Goal: Transaction & Acquisition: Book appointment/travel/reservation

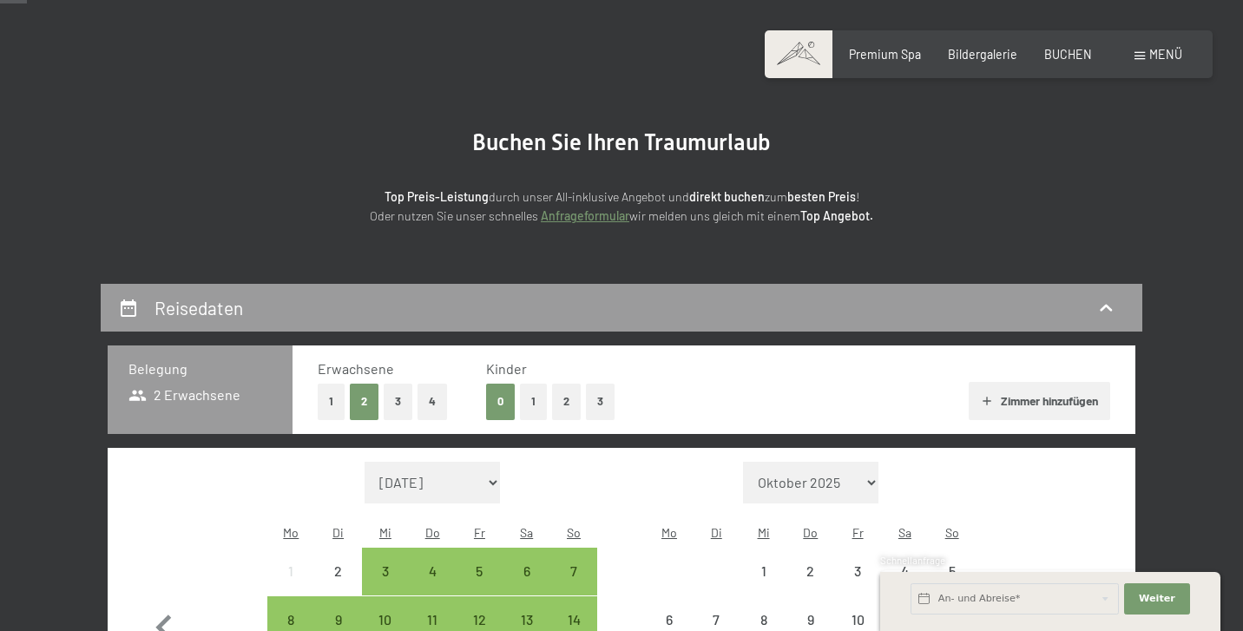
scroll to position [256, 0]
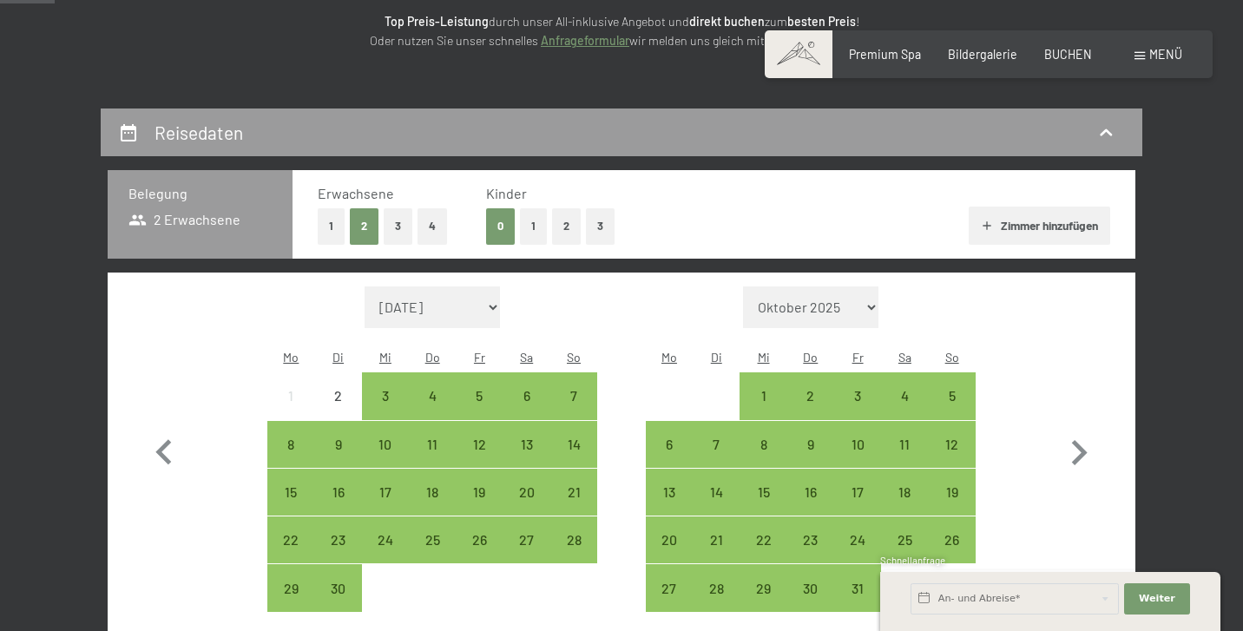
click at [398, 226] on button "3" at bounding box center [398, 226] width 29 height 36
click at [364, 229] on button "2" at bounding box center [364, 226] width 29 height 36
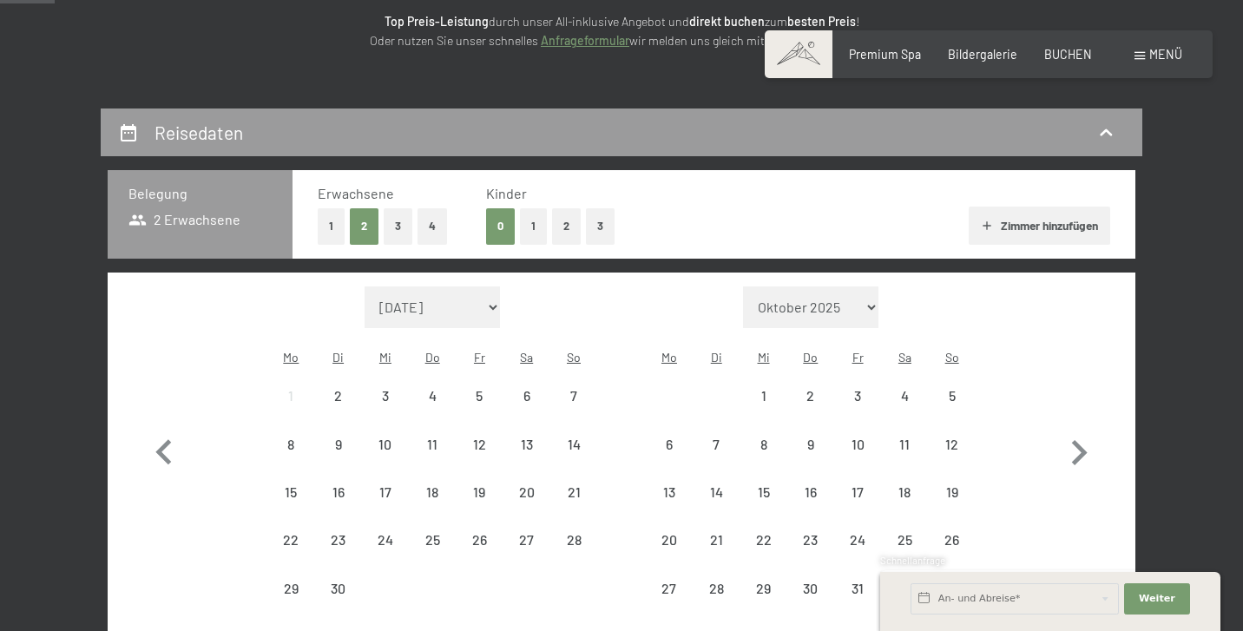
click at [530, 231] on button "1" at bounding box center [533, 226] width 27 height 36
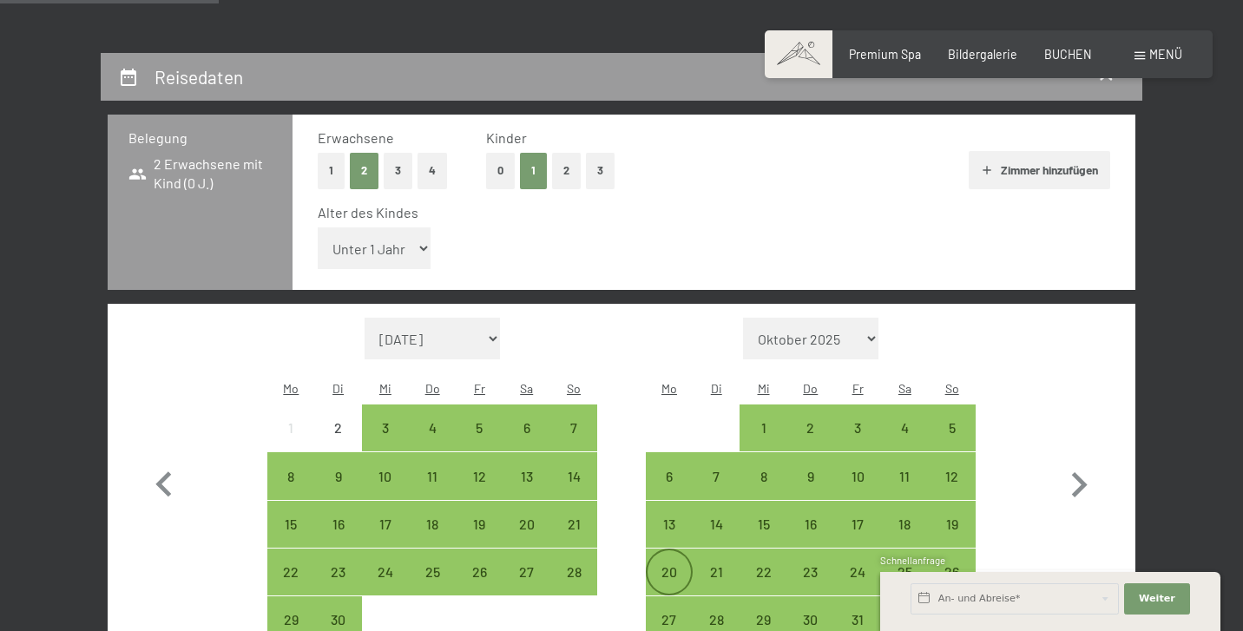
scroll to position [314, 0]
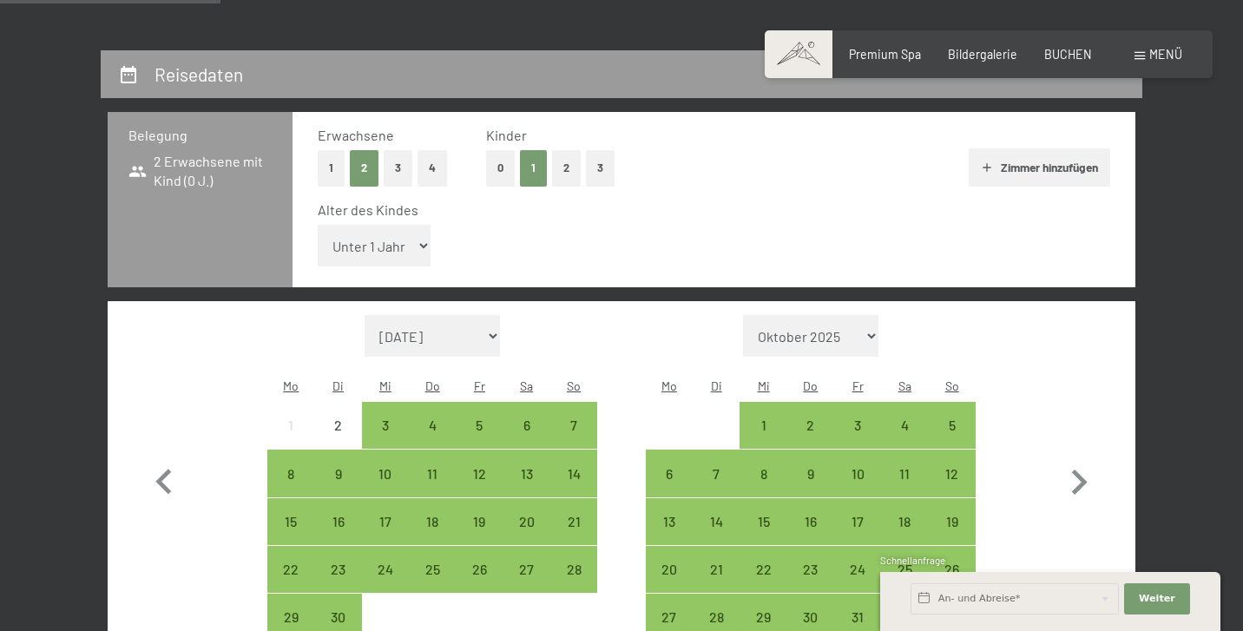
select select "16"
click at [1081, 457] on icon "button" at bounding box center [1078, 482] width 50 height 50
select select "[DATE]"
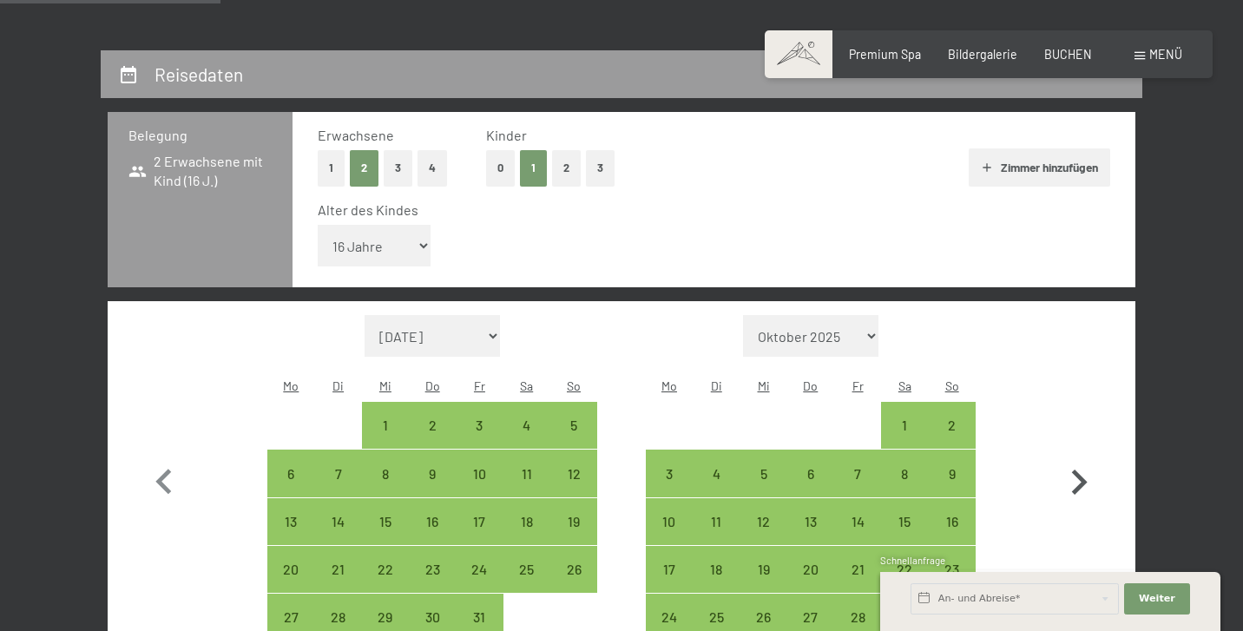
click at [1081, 457] on icon "button" at bounding box center [1078, 482] width 50 height 50
select select "[DATE]"
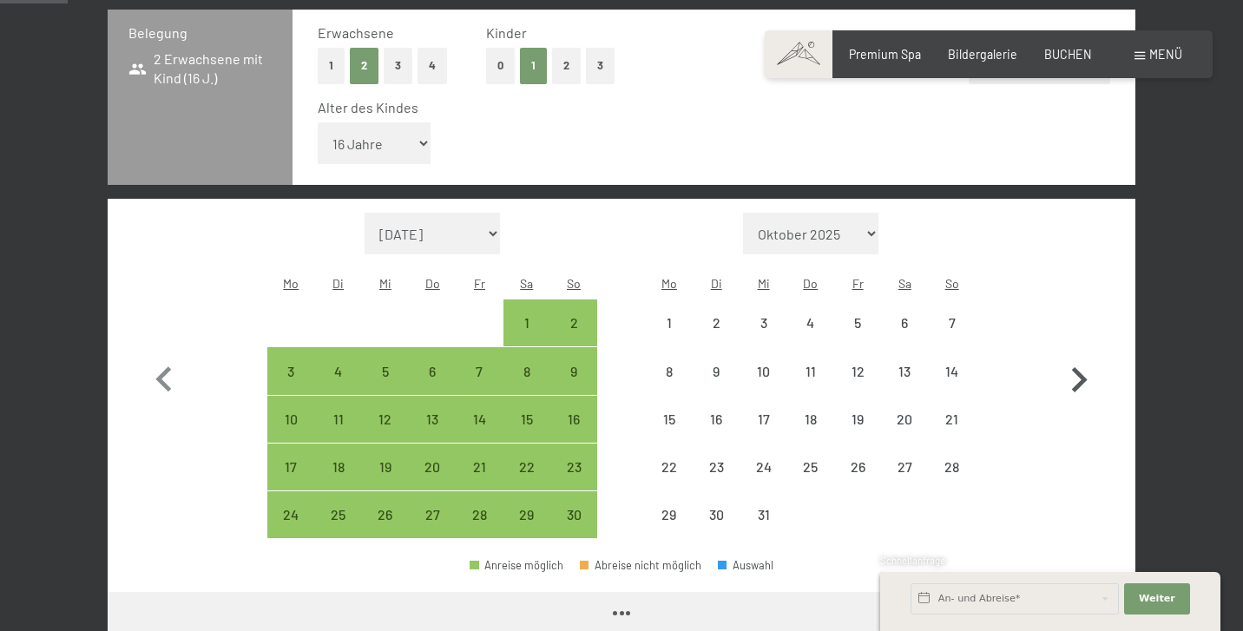
select select "[DATE]"
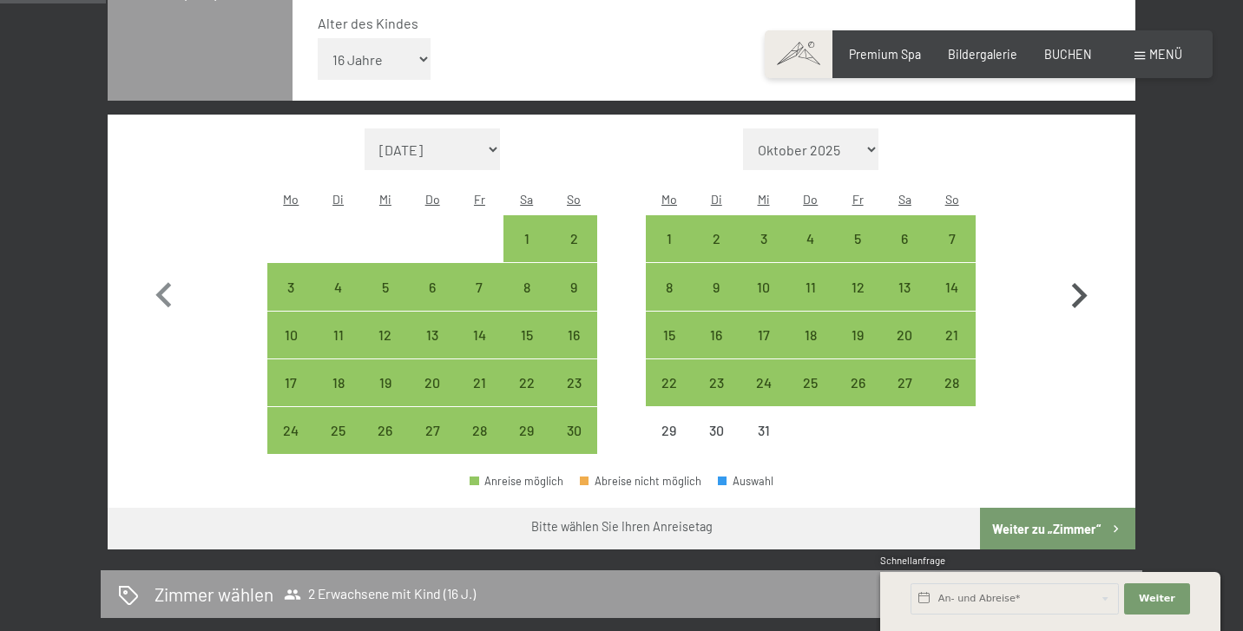
scroll to position [502, 0]
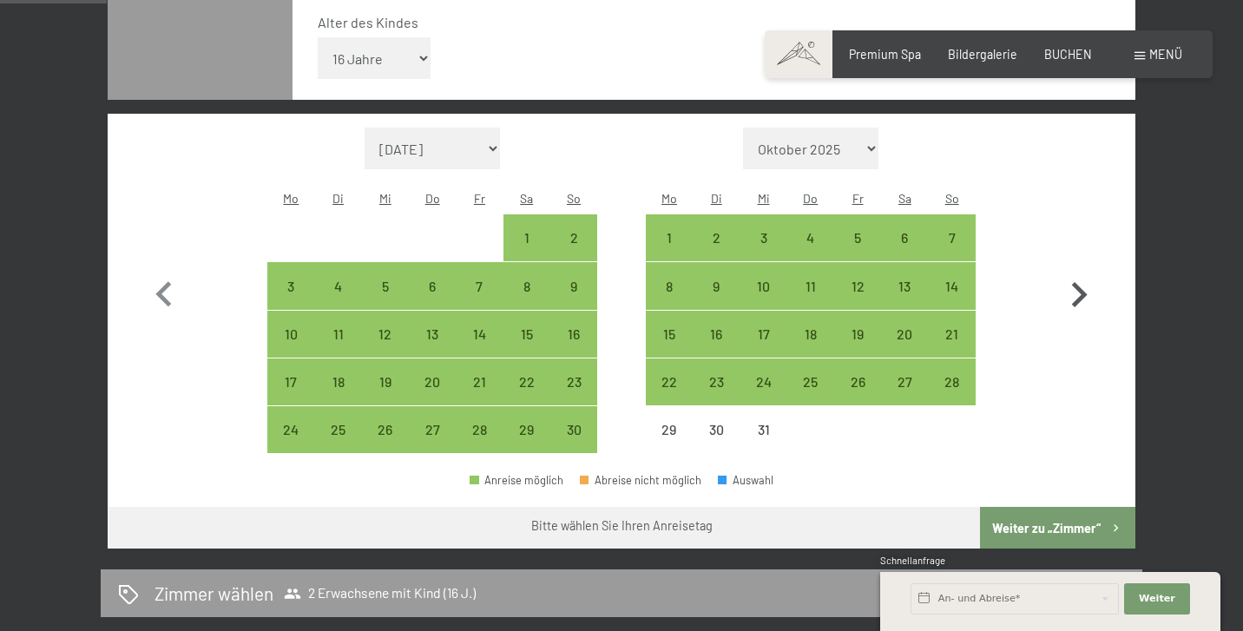
click at [1073, 270] on icon "button" at bounding box center [1078, 295] width 50 height 50
select select "[DATE]"
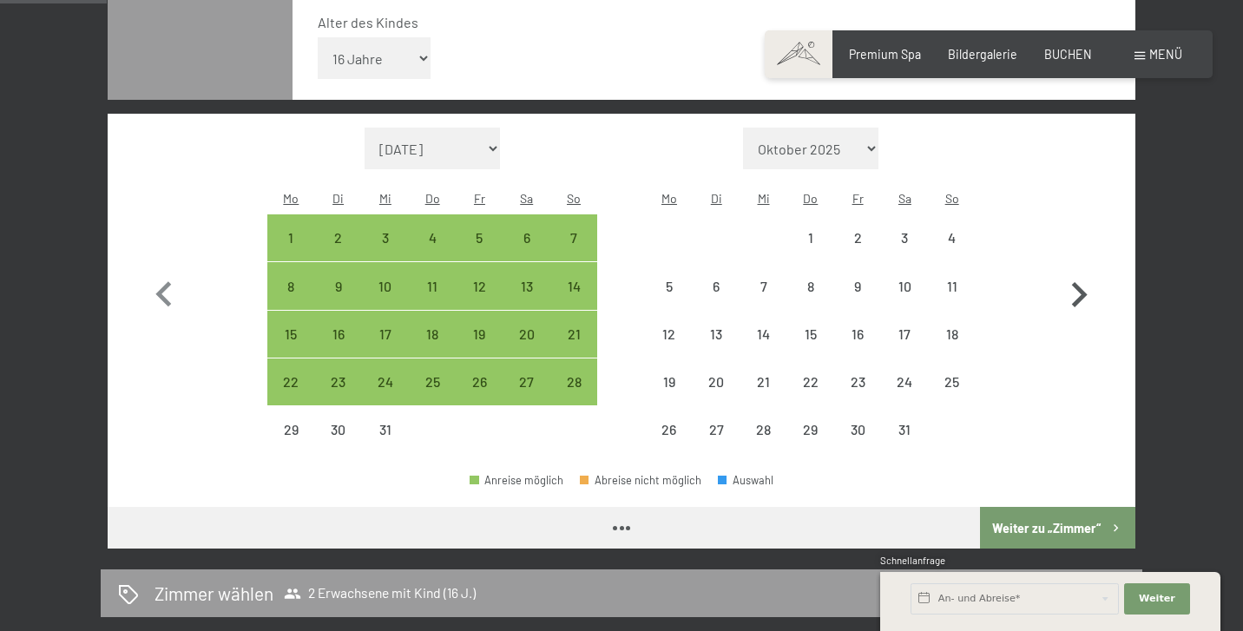
select select "[DATE]"
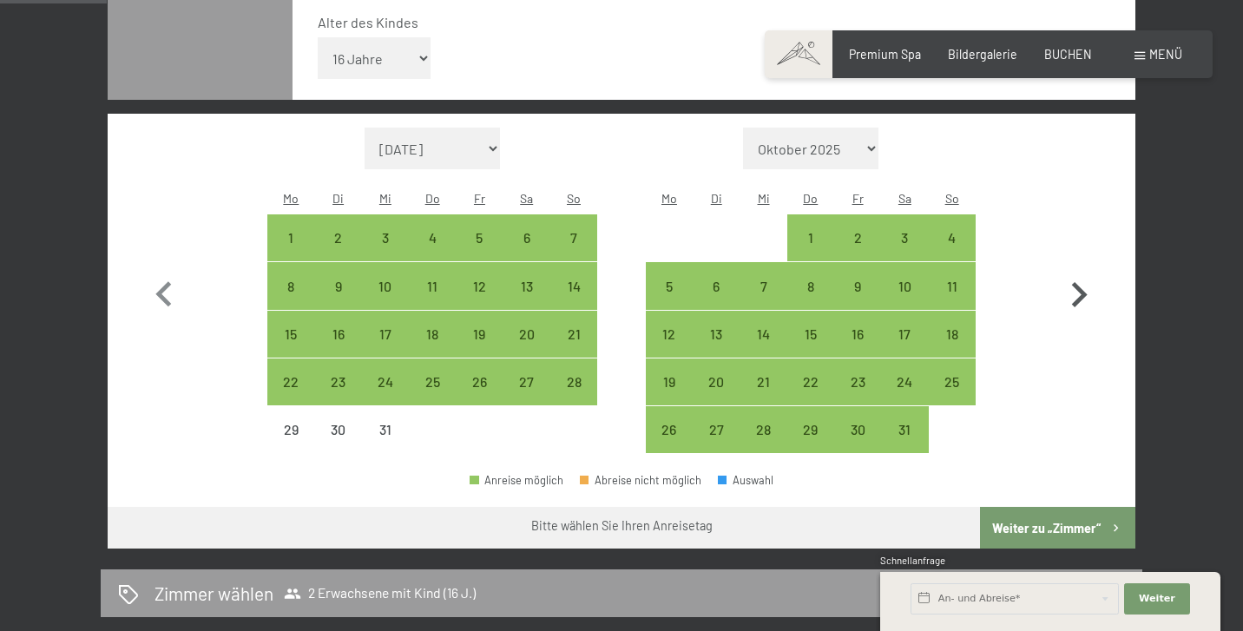
click at [1077, 270] on icon "button" at bounding box center [1078, 295] width 50 height 50
select select "[DATE]"
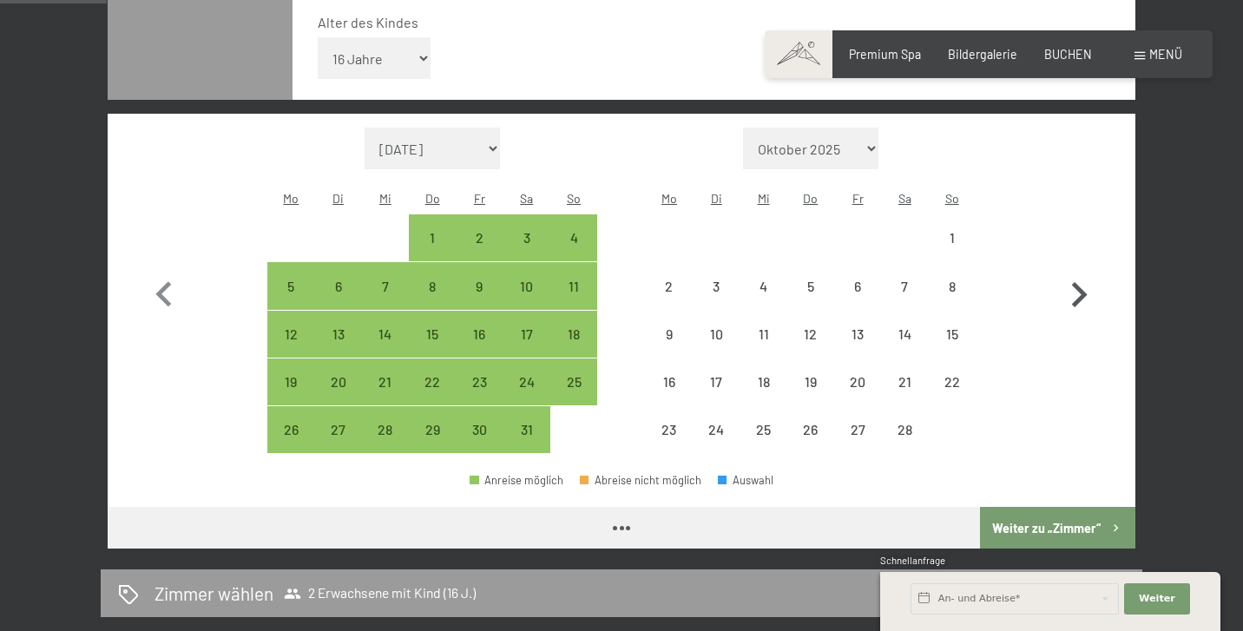
select select "[DATE]"
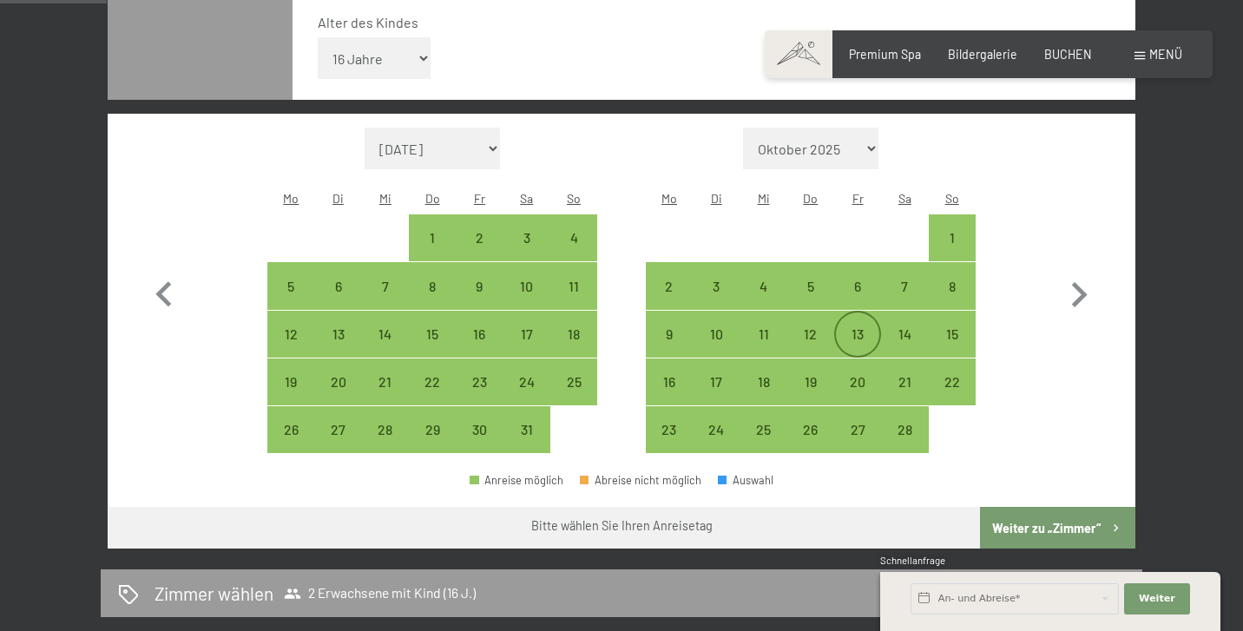
click at [862, 327] on div "13" at bounding box center [857, 348] width 43 height 43
select select "[DATE]"
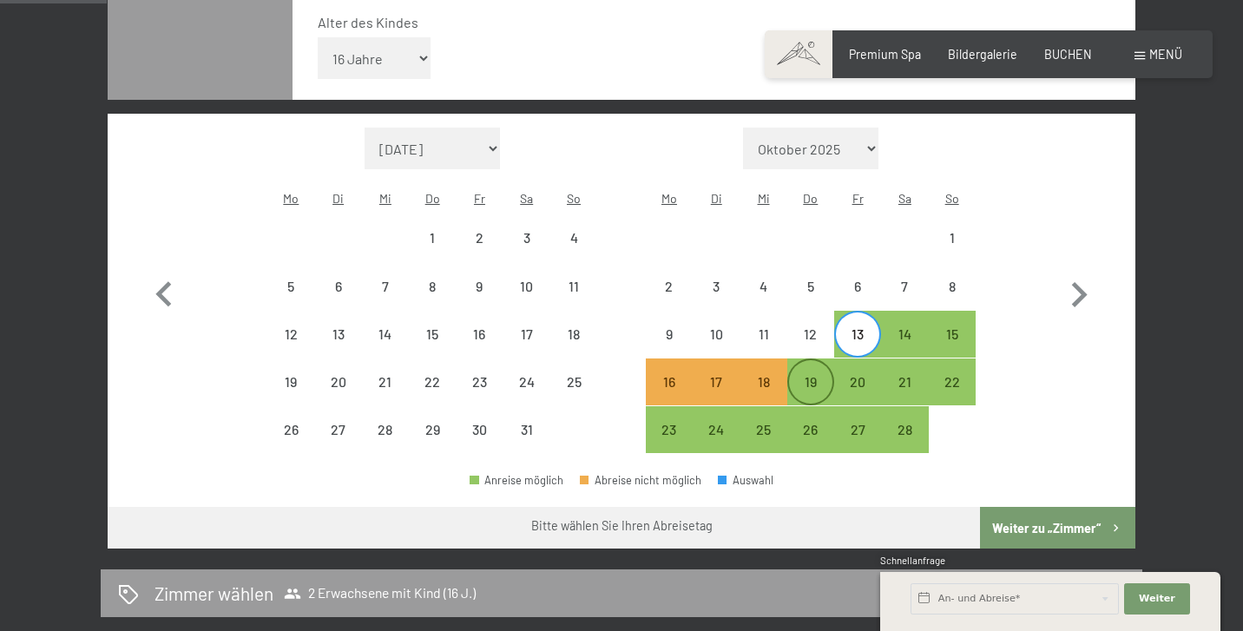
click at [800, 375] on div "19" at bounding box center [810, 396] width 43 height 43
select select "[DATE]"
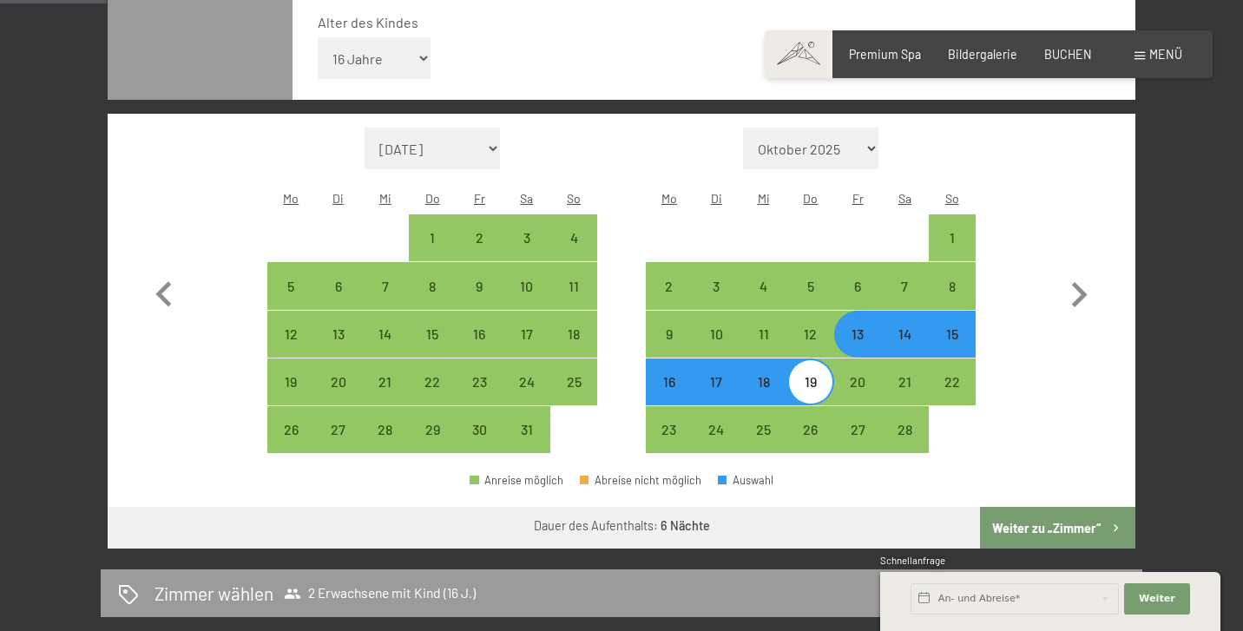
click at [1071, 507] on button "Weiter zu „Zimmer“" at bounding box center [1057, 528] width 155 height 42
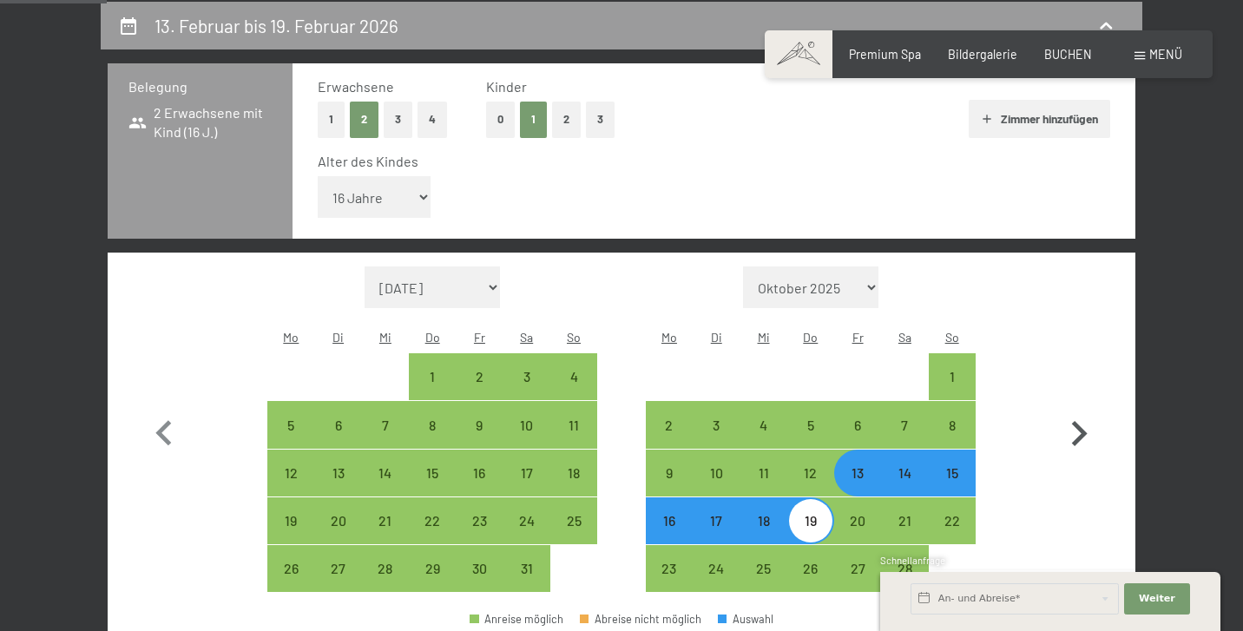
select select "[DATE]"
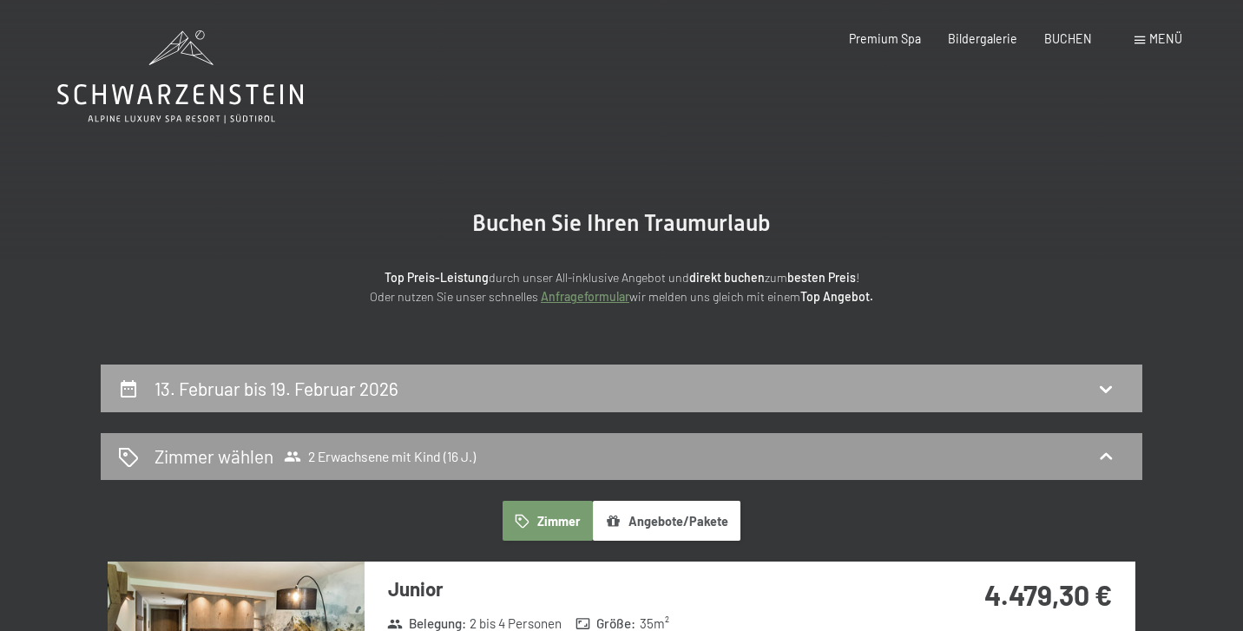
scroll to position [0, 0]
click at [344, 464] on span "Zimmer wählen 2 Erwachsene mit Kind (16 J.)" at bounding box center [315, 455] width 322 height 25
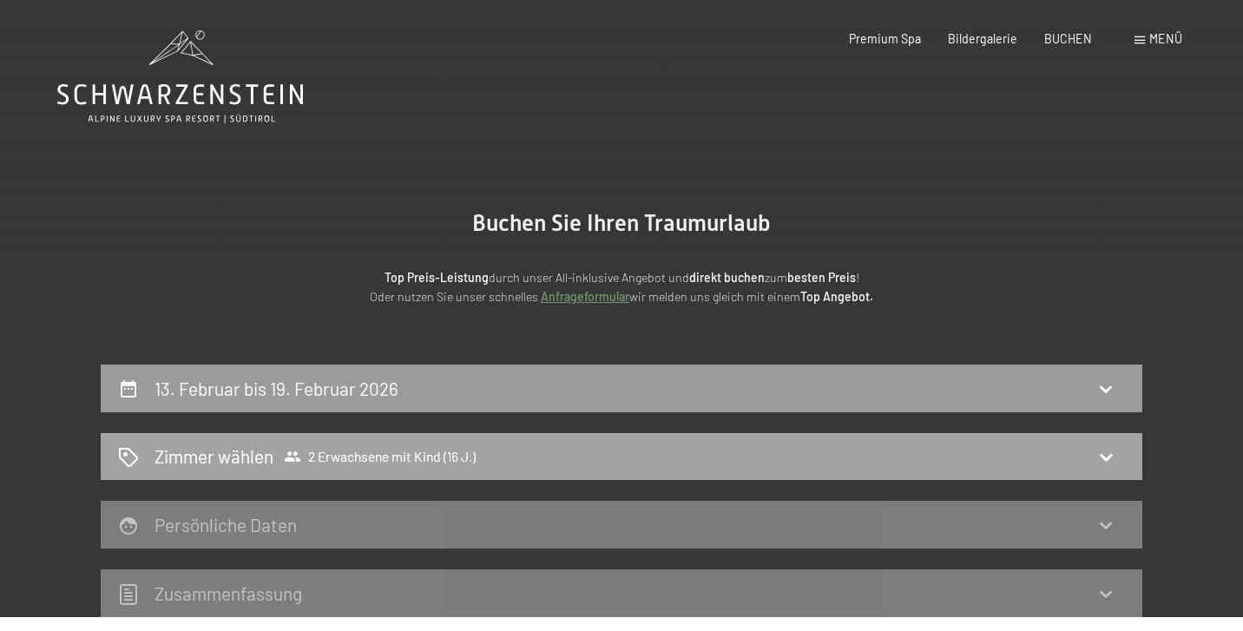
click at [289, 458] on icon at bounding box center [293, 456] width 16 height 10
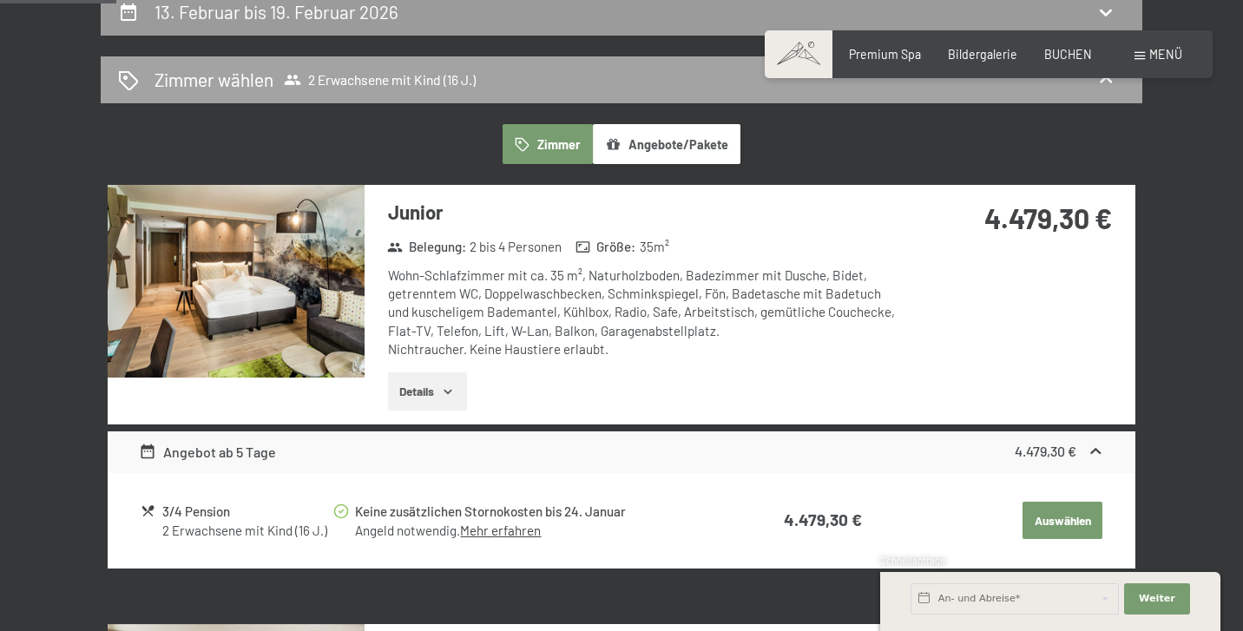
scroll to position [218, 0]
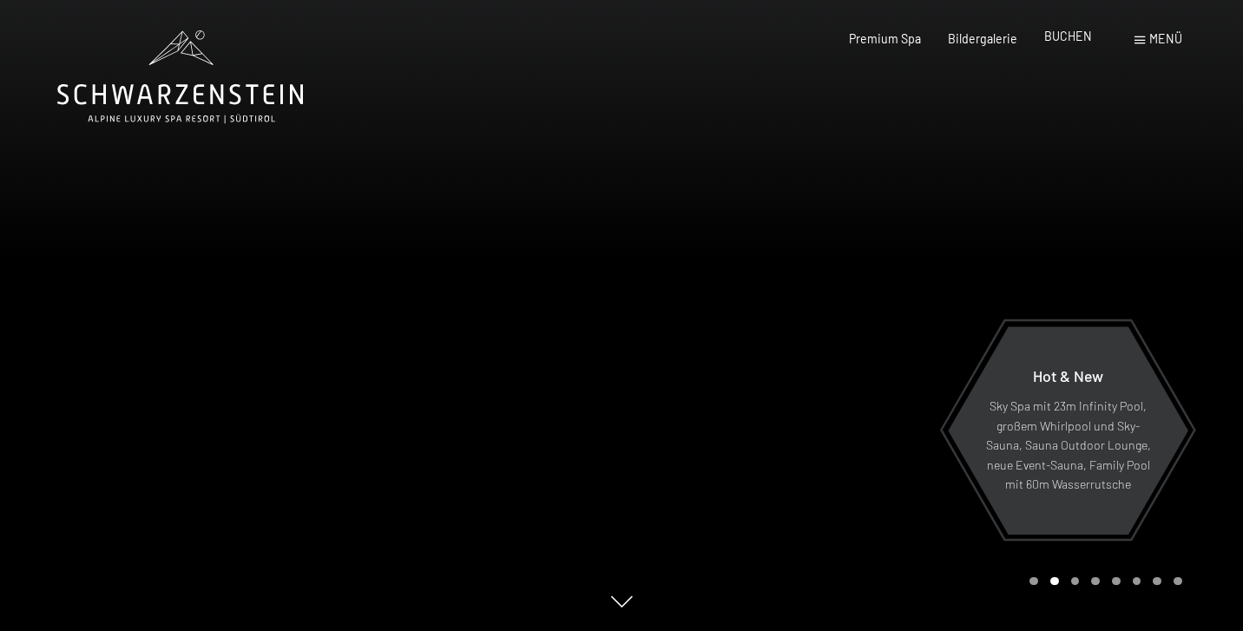
click at [1074, 40] on span "BUCHEN" at bounding box center [1068, 36] width 48 height 15
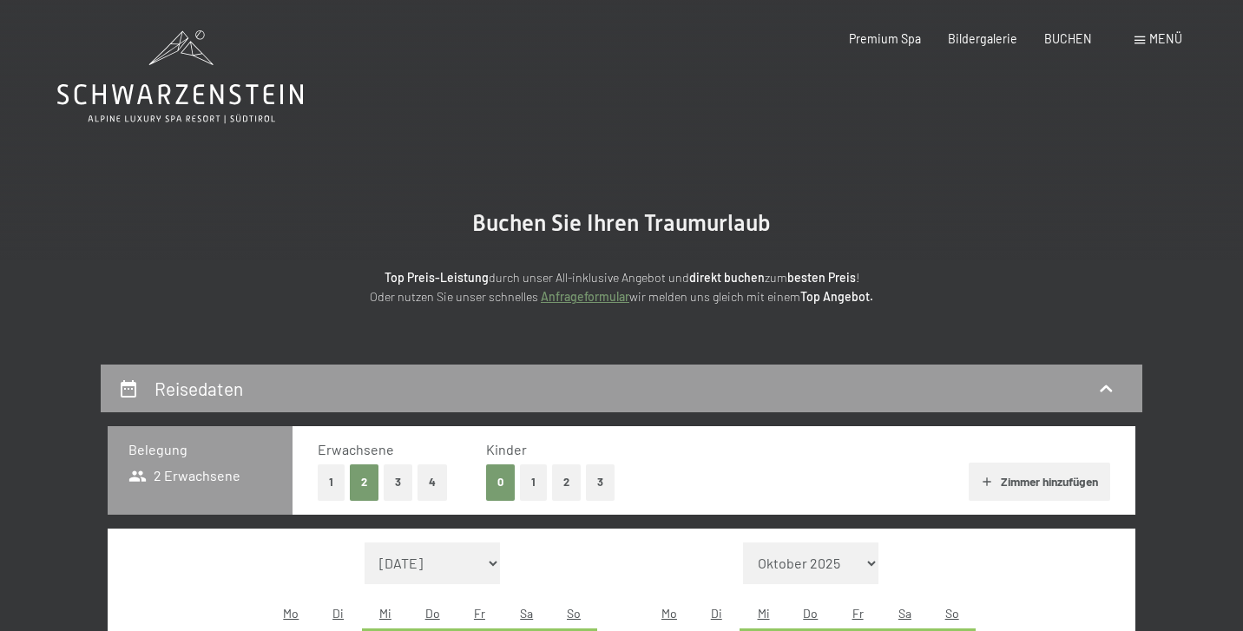
click at [400, 488] on button "3" at bounding box center [398, 482] width 29 height 36
click at [537, 486] on button "1" at bounding box center [533, 482] width 27 height 36
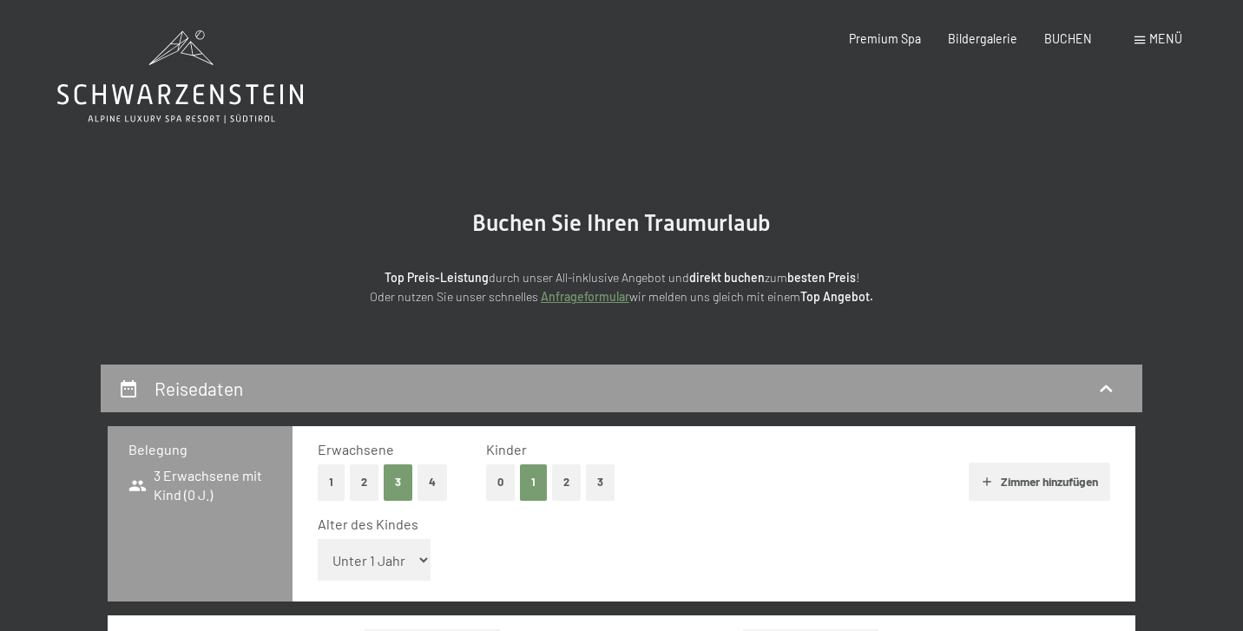
select select "16"
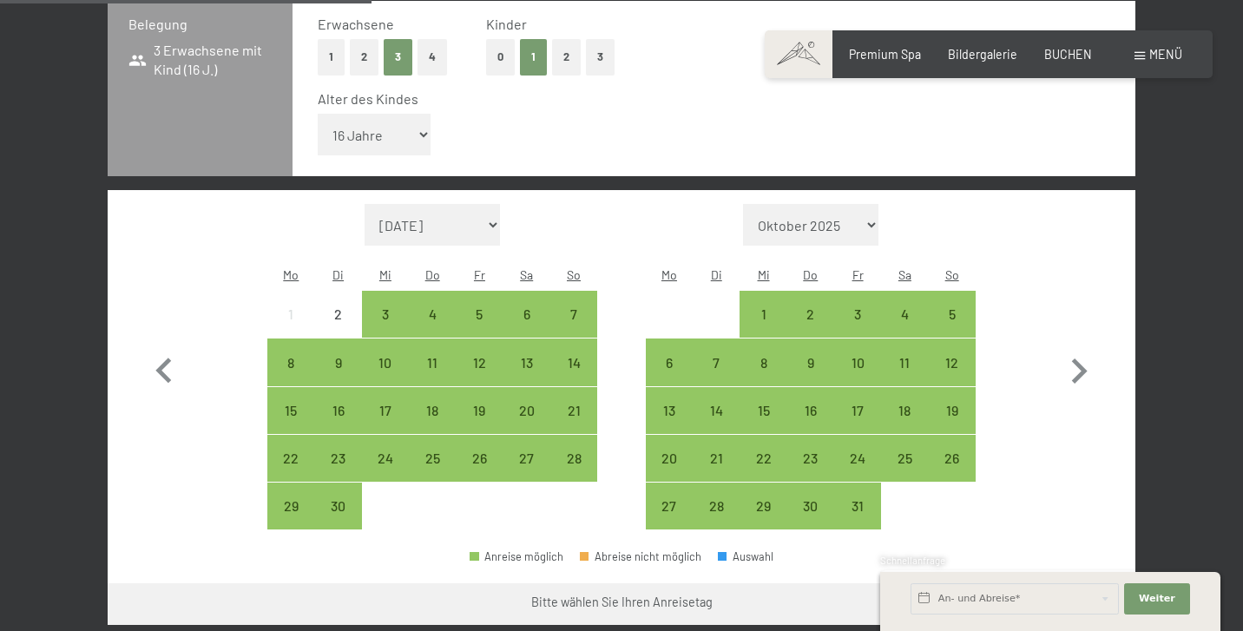
scroll to position [405, 0]
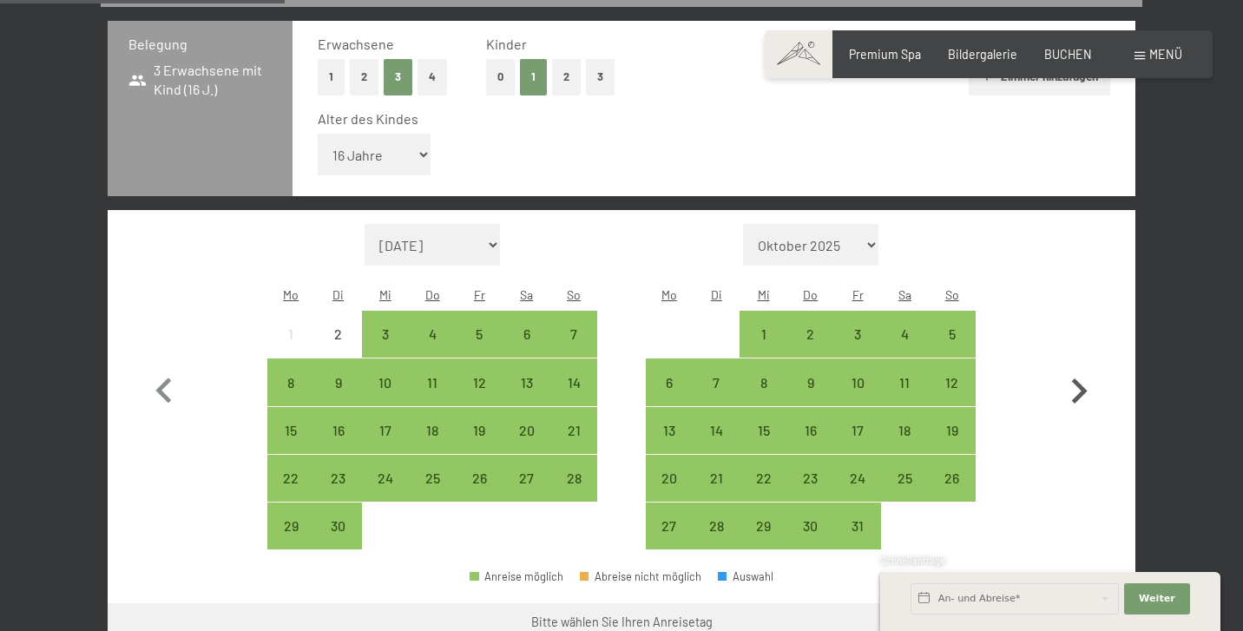
click at [1073, 366] on icon "button" at bounding box center [1078, 391] width 50 height 50
select select "[DATE]"
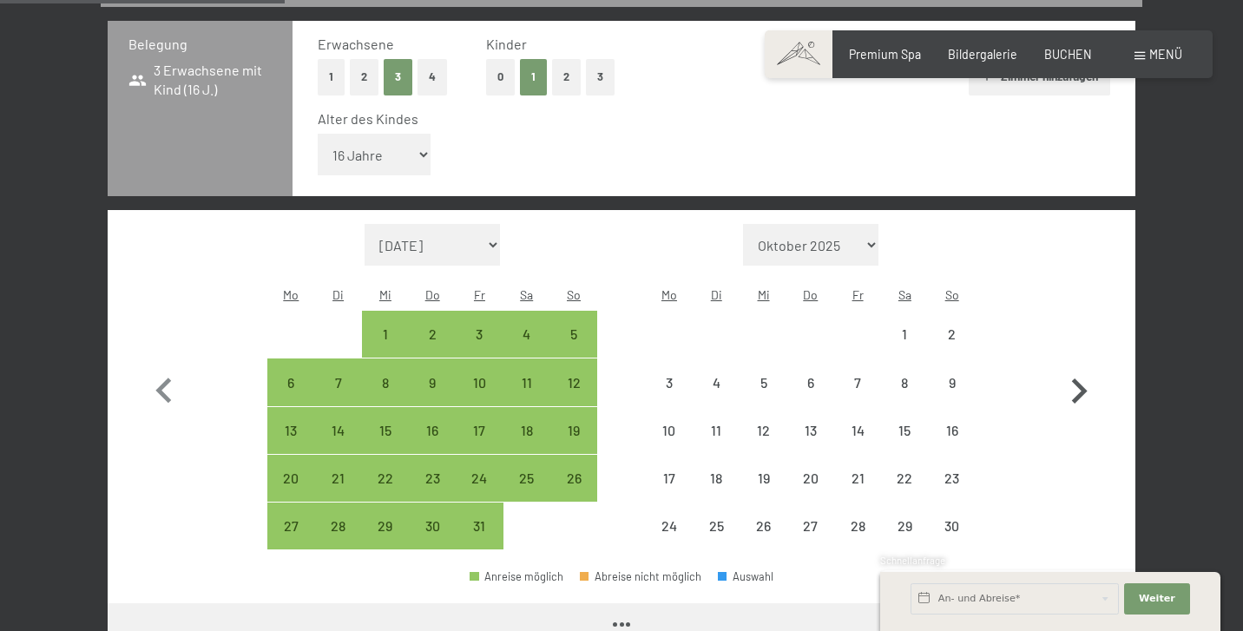
click at [1073, 366] on icon "button" at bounding box center [1078, 391] width 50 height 50
select select "[DATE]"
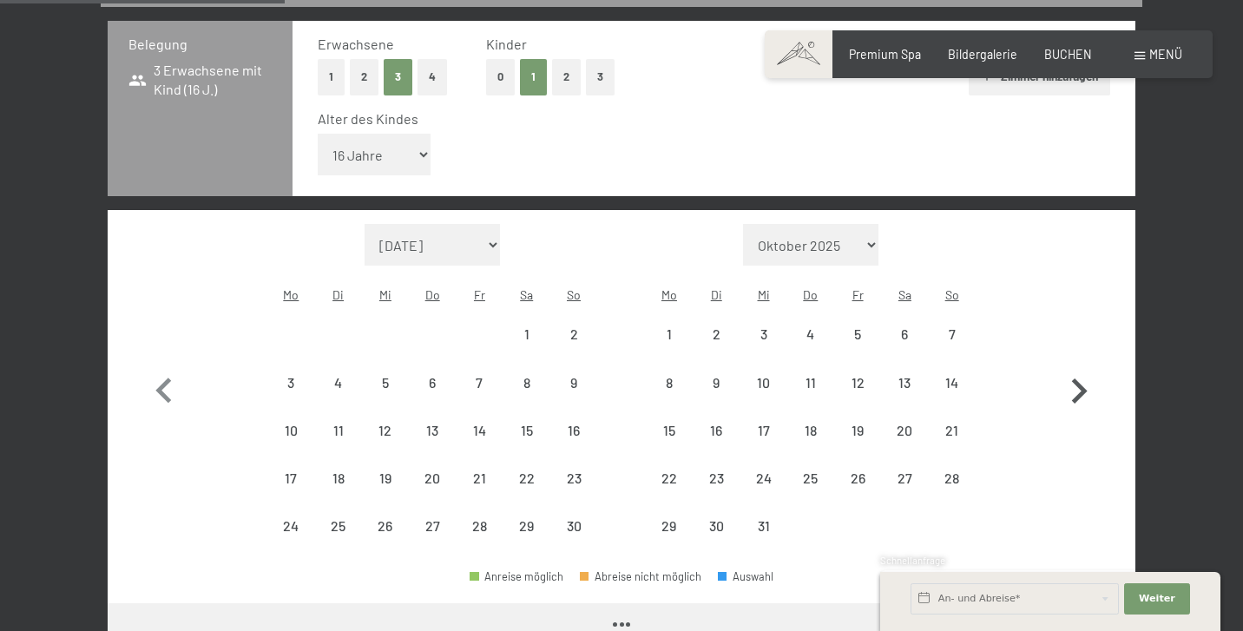
click at [1073, 366] on icon "button" at bounding box center [1078, 391] width 50 height 50
select select "[DATE]"
click at [1073, 366] on icon "button" at bounding box center [1078, 391] width 50 height 50
select select "[DATE]"
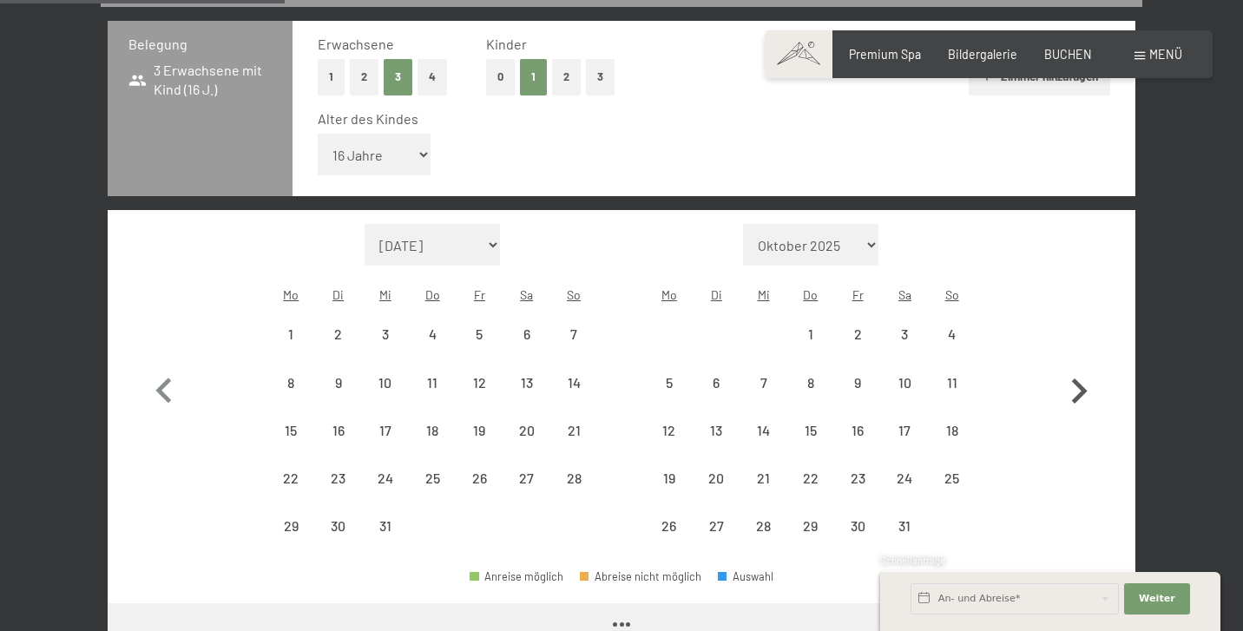
select select "[DATE]"
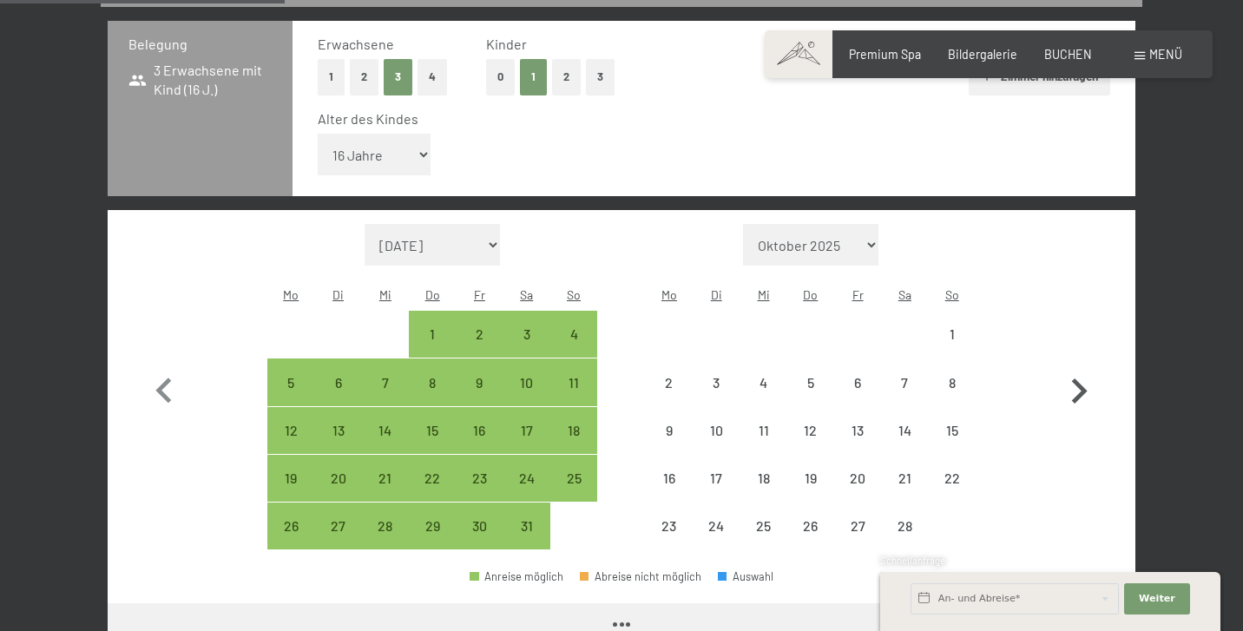
select select "[DATE]"
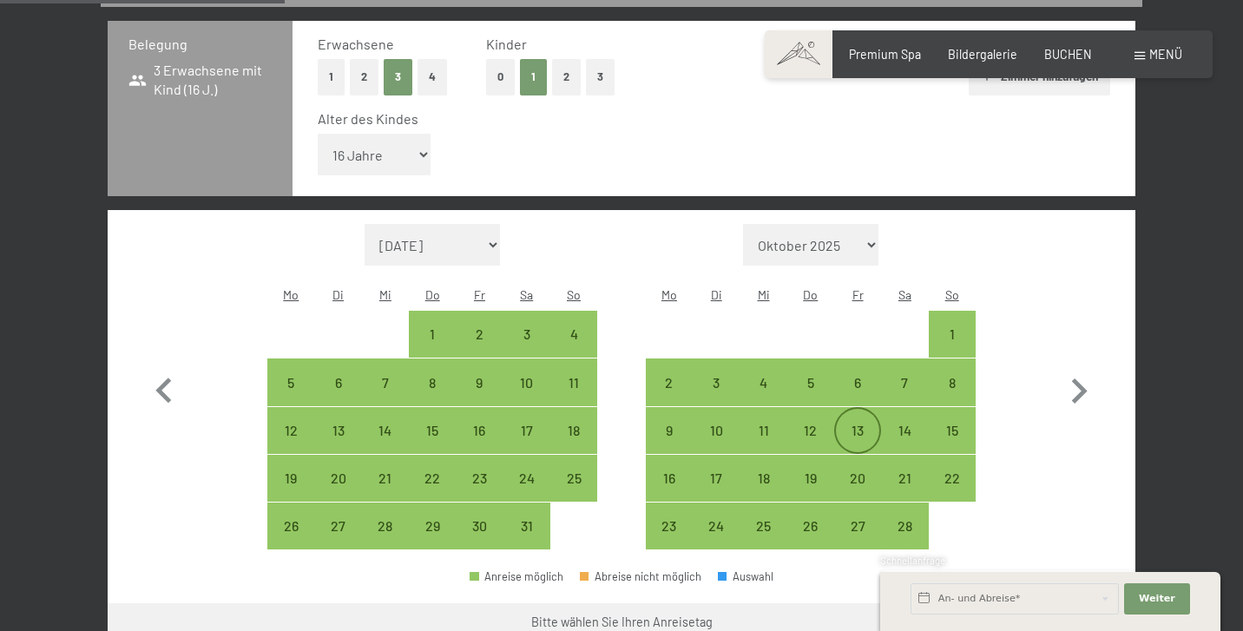
click at [861, 423] on div "13" at bounding box center [857, 444] width 43 height 43
select select "[DATE]"
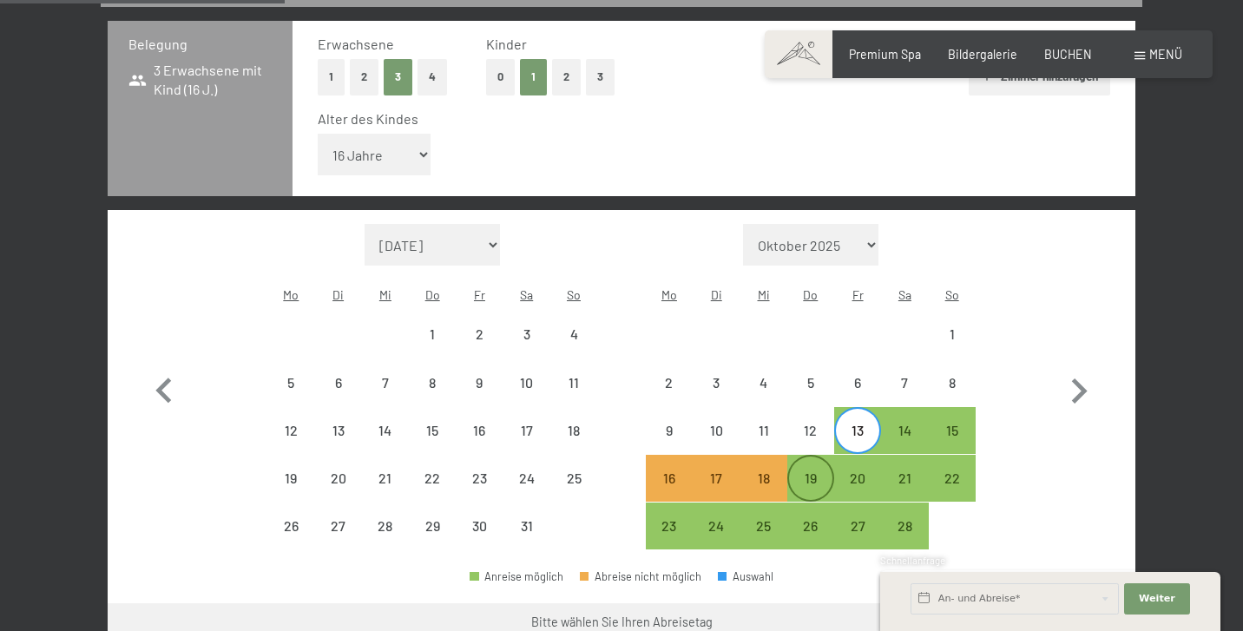
click at [810, 471] on div "19" at bounding box center [810, 492] width 43 height 43
select select "[DATE]"
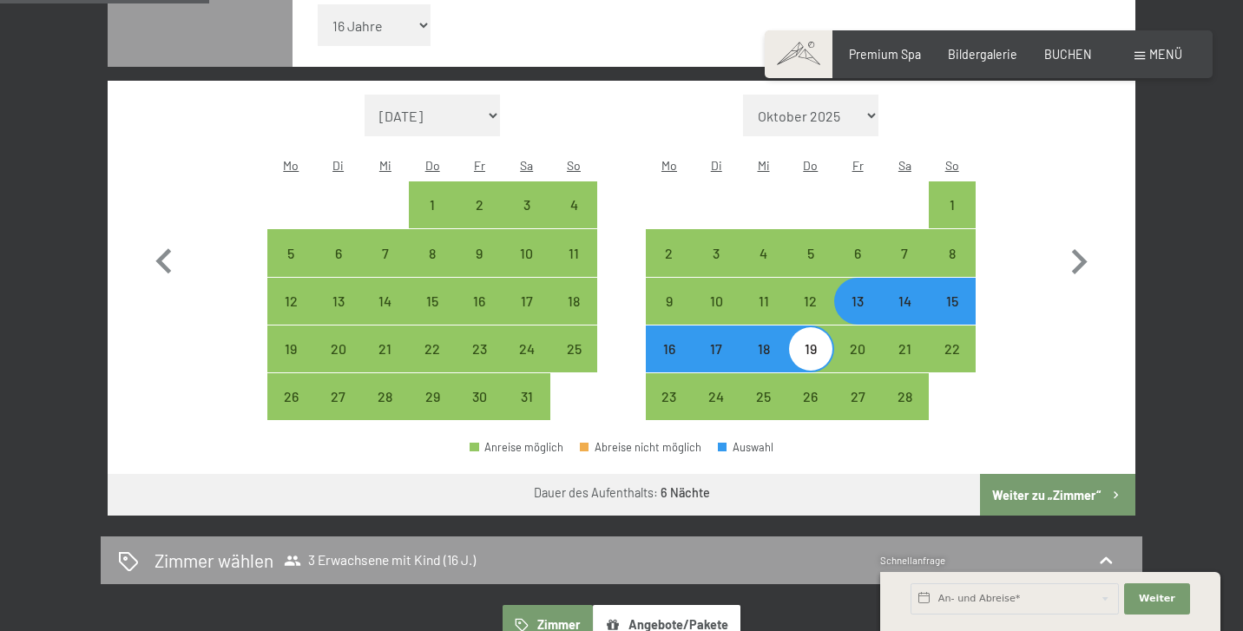
click at [1053, 474] on button "Weiter zu „Zimmer“" at bounding box center [1057, 495] width 155 height 42
select select "[DATE]"
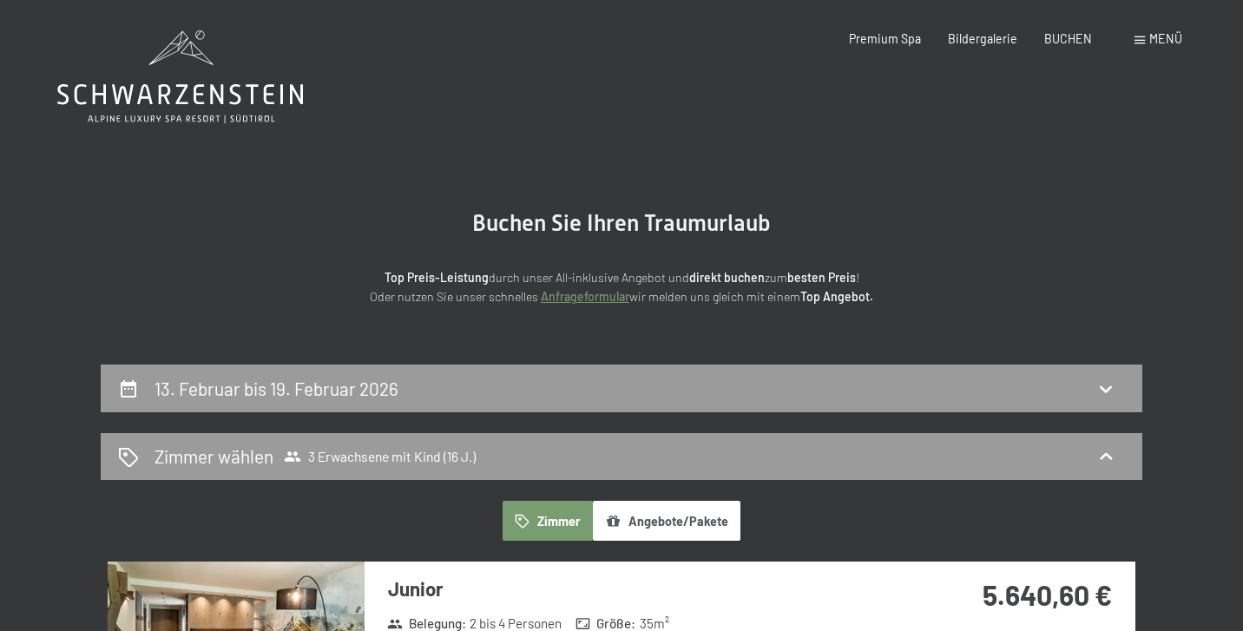
scroll to position [0, 0]
click at [380, 377] on h2 "13. Februar bis 19. Februar 2026" at bounding box center [276, 388] width 244 height 22
select select "16"
select select "[DATE]"
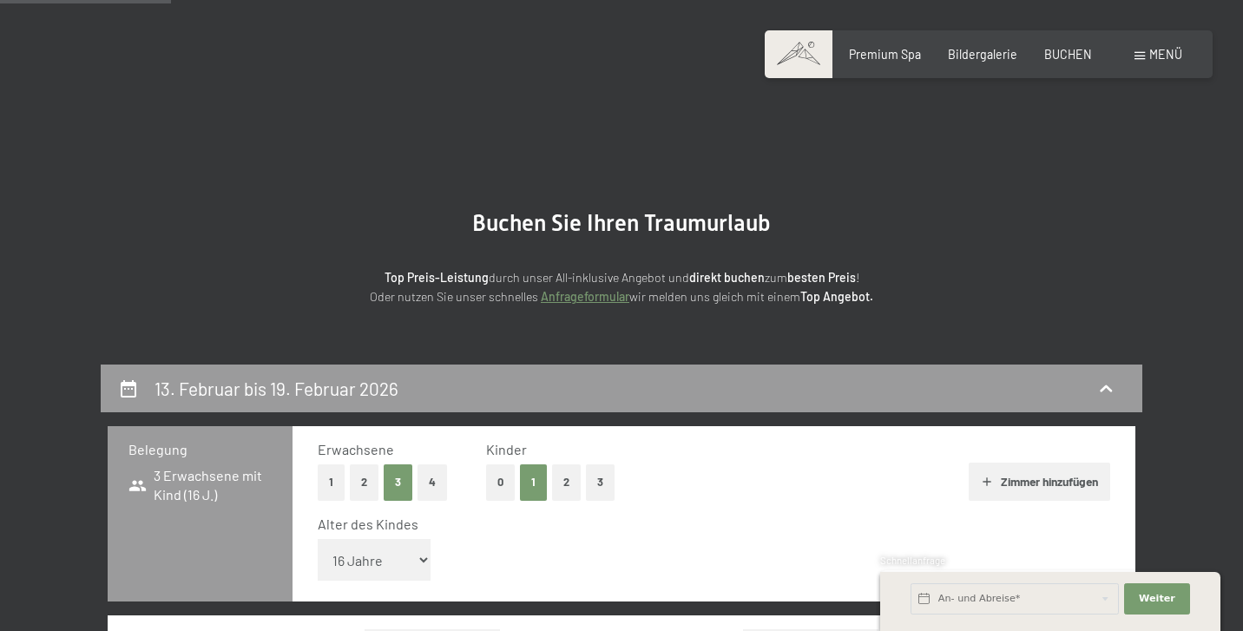
scroll to position [363, 0]
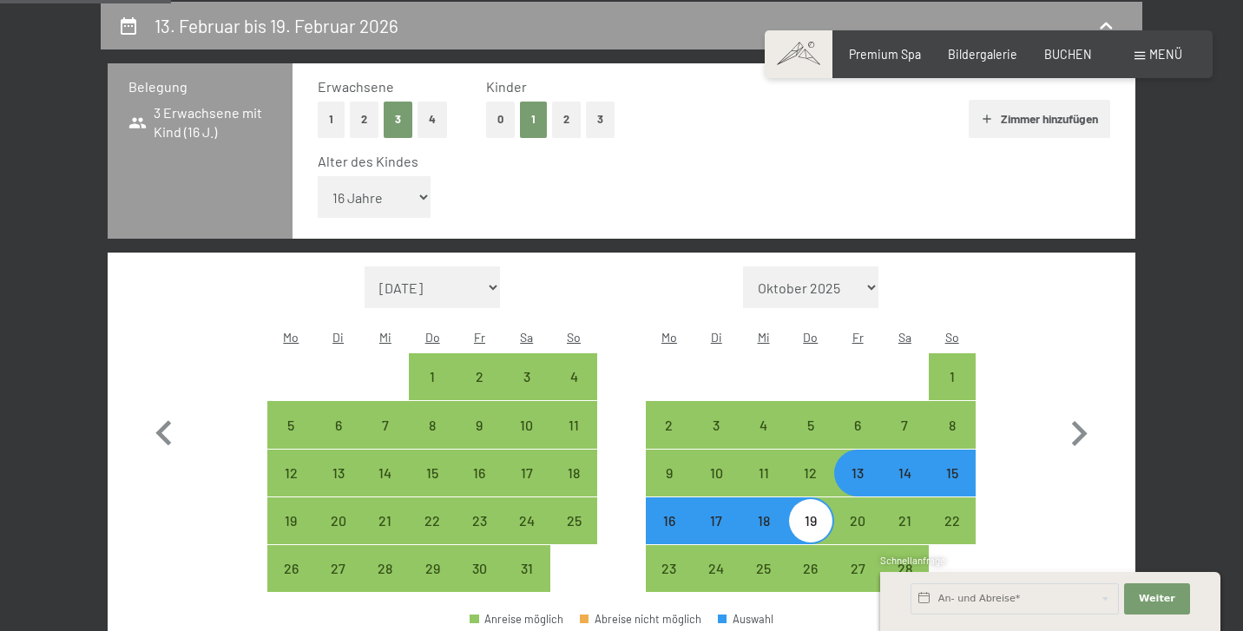
click at [897, 466] on div "14" at bounding box center [903, 487] width 43 height 43
select select "[DATE]"
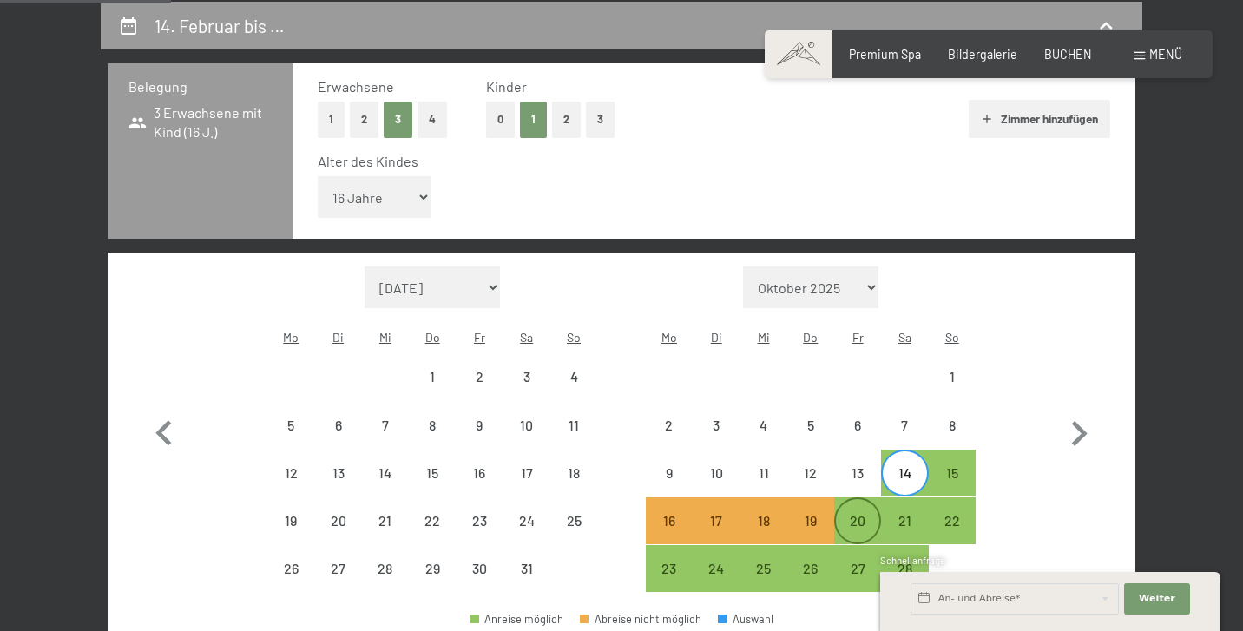
click at [854, 514] on div "20" at bounding box center [857, 535] width 43 height 43
select select "[DATE]"
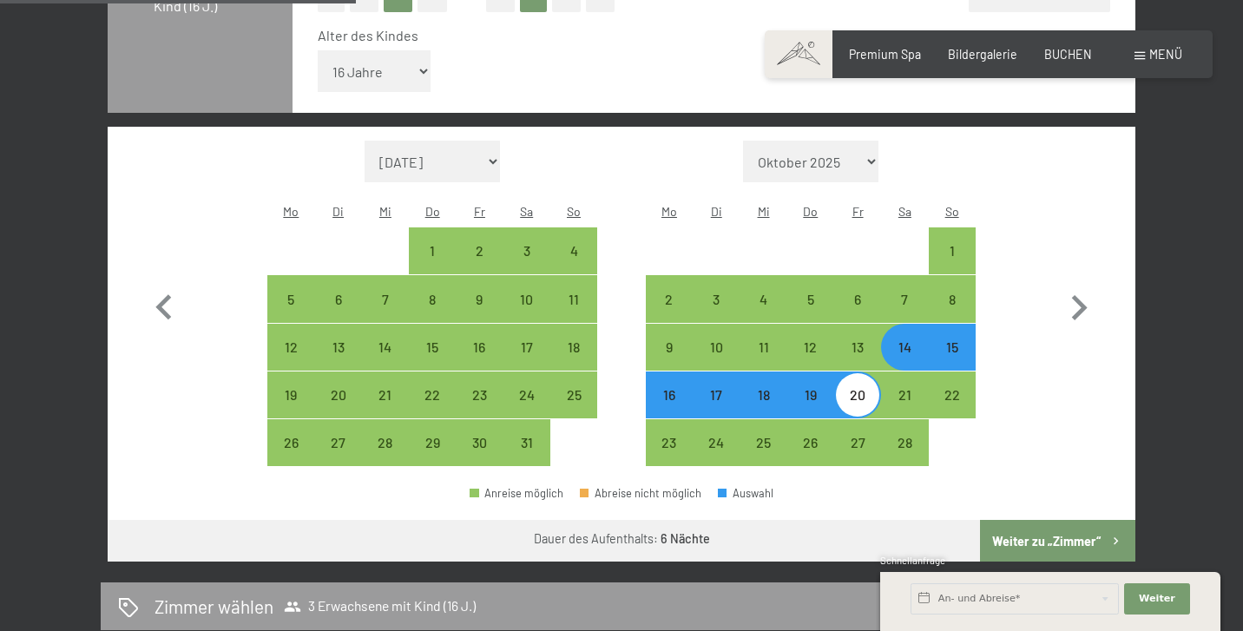
click at [1072, 520] on button "Weiter zu „Zimmer“" at bounding box center [1057, 541] width 155 height 42
select select "[DATE]"
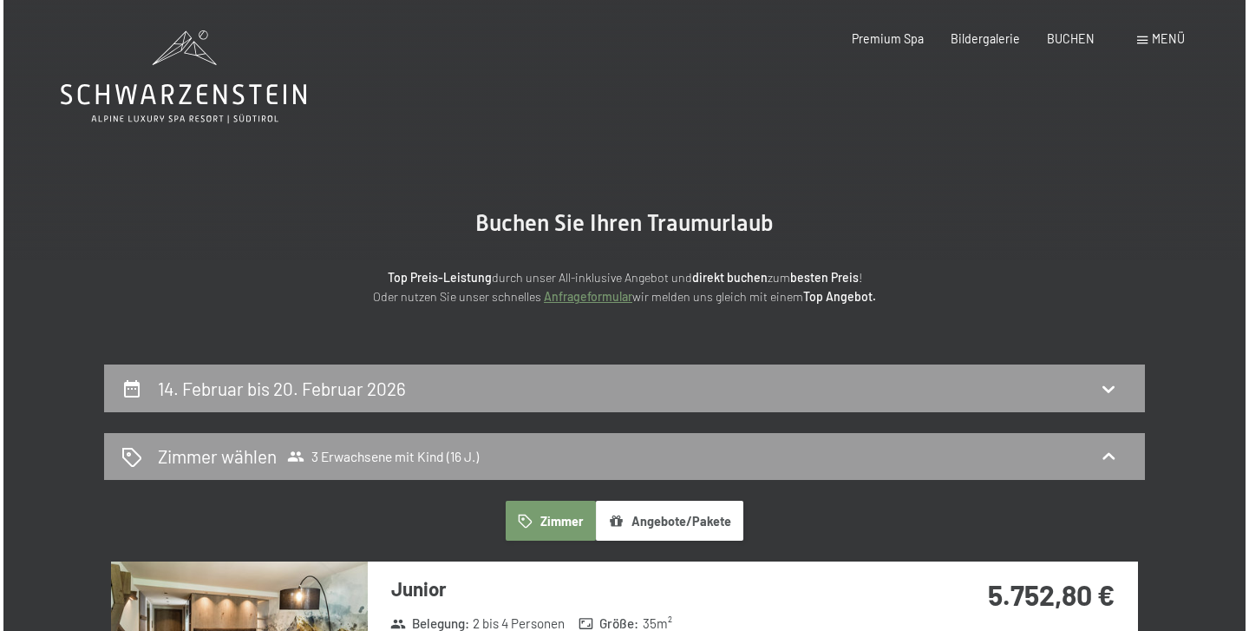
scroll to position [0, 0]
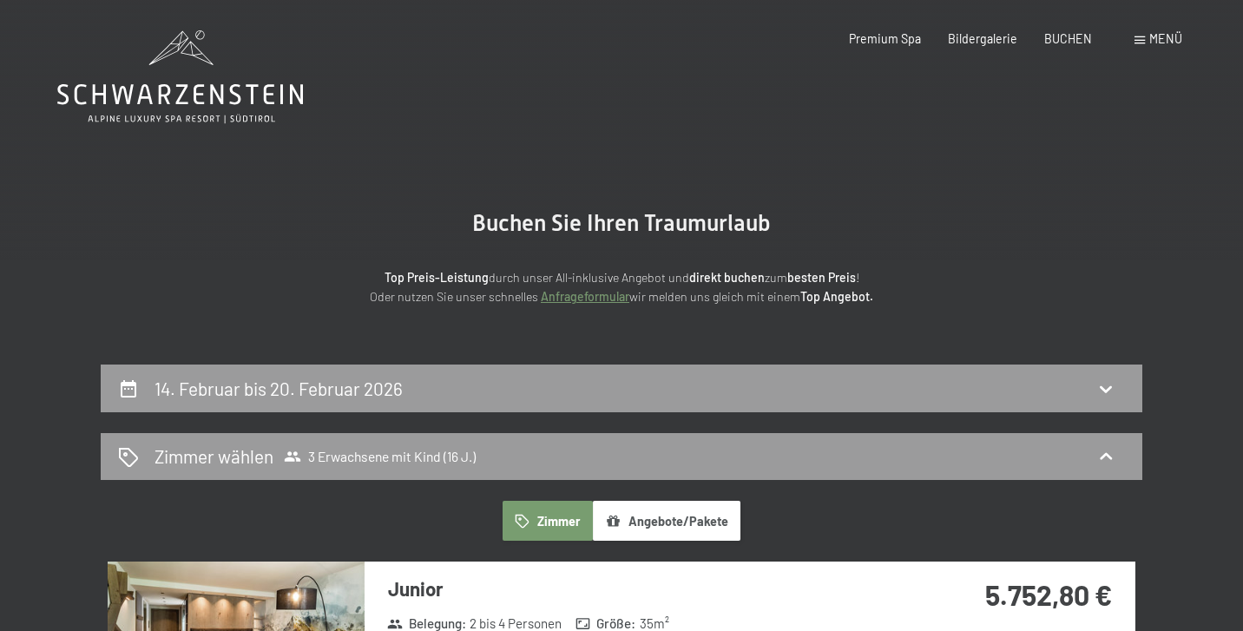
click at [1148, 36] on div "Menü" at bounding box center [1158, 38] width 48 height 17
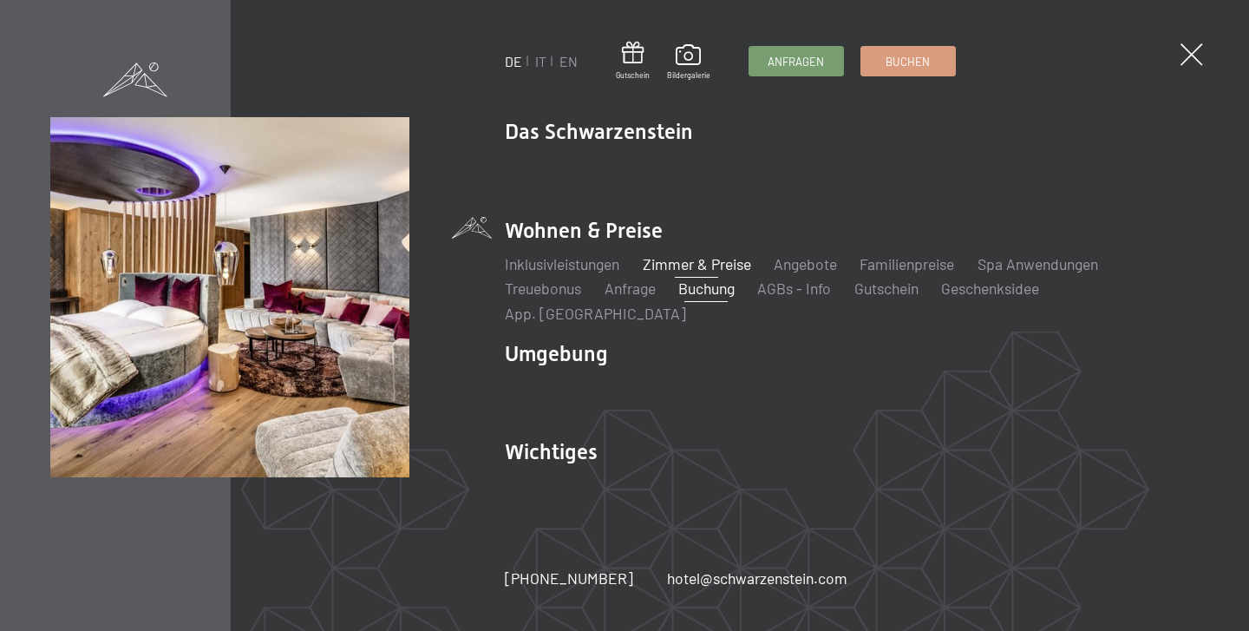
click at [702, 273] on link "Zimmer & Preise" at bounding box center [697, 263] width 108 height 19
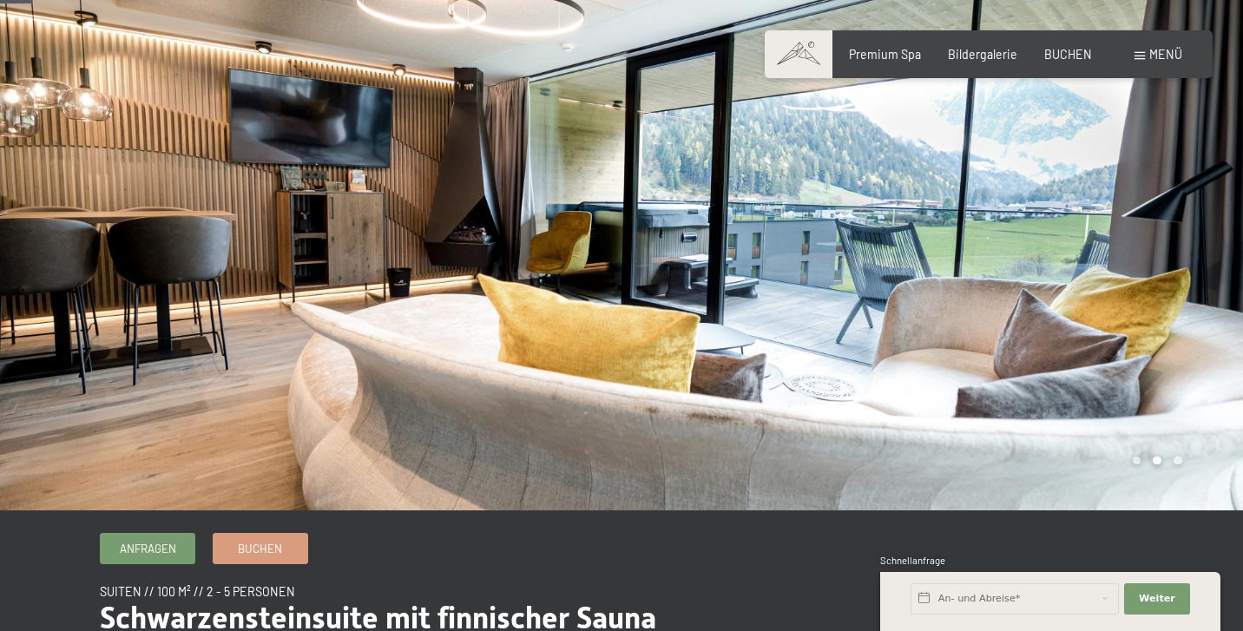
scroll to position [103, 0]
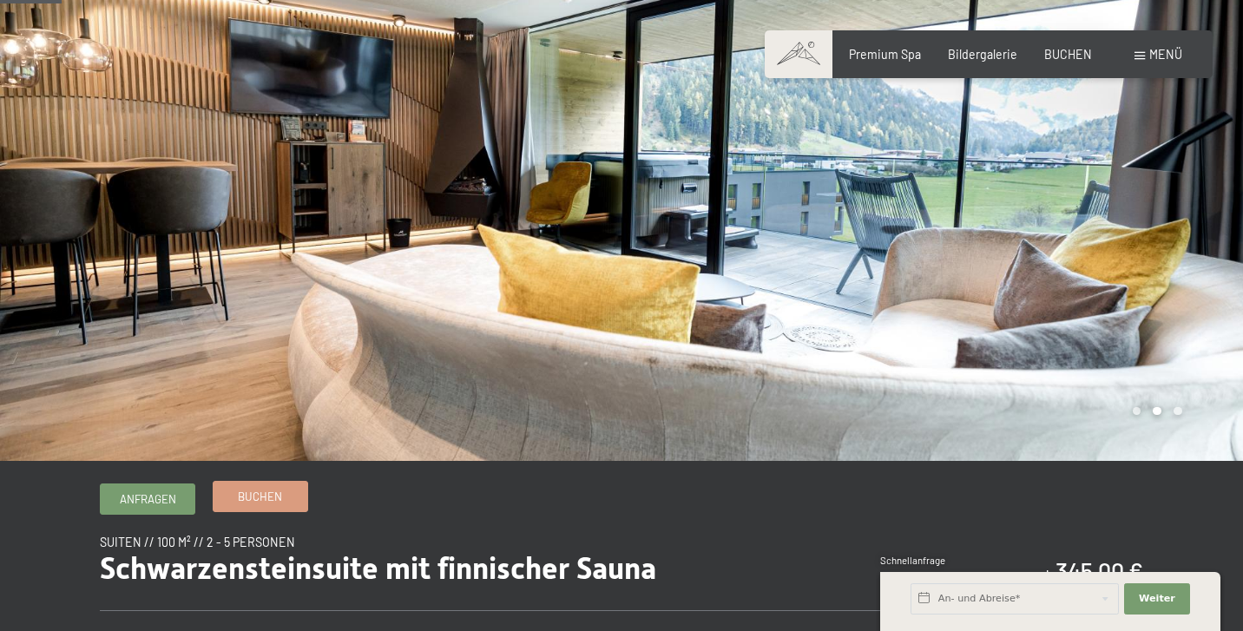
click at [260, 509] on link "Buchen" at bounding box center [260, 496] width 94 height 29
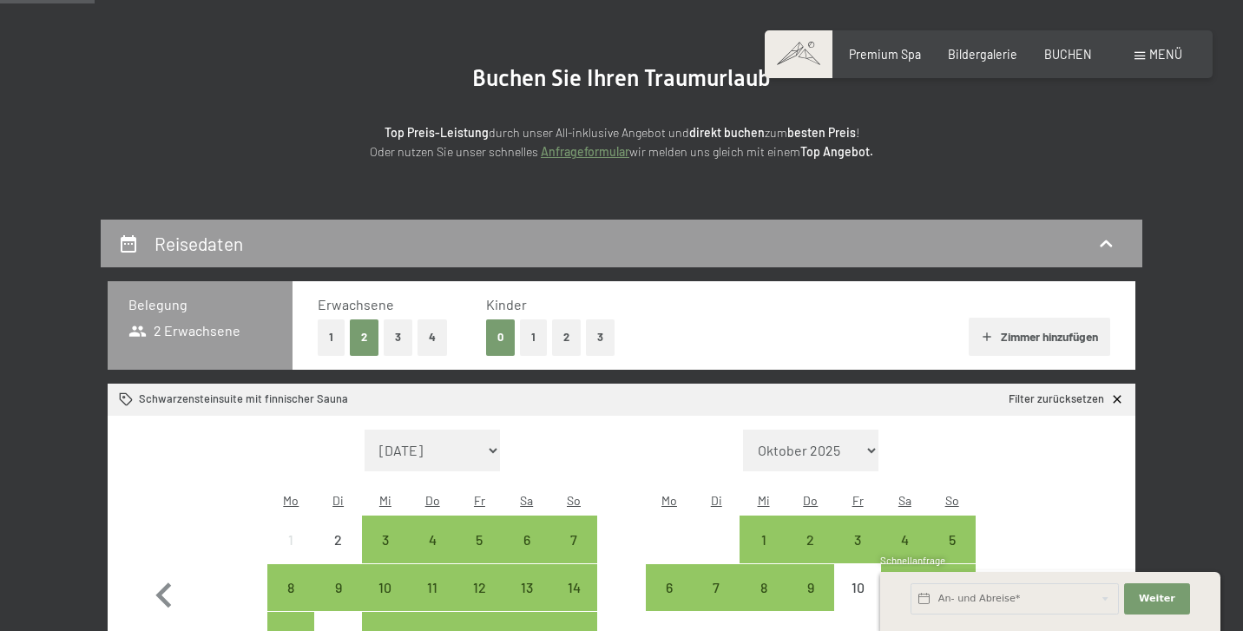
scroll to position [151, 0]
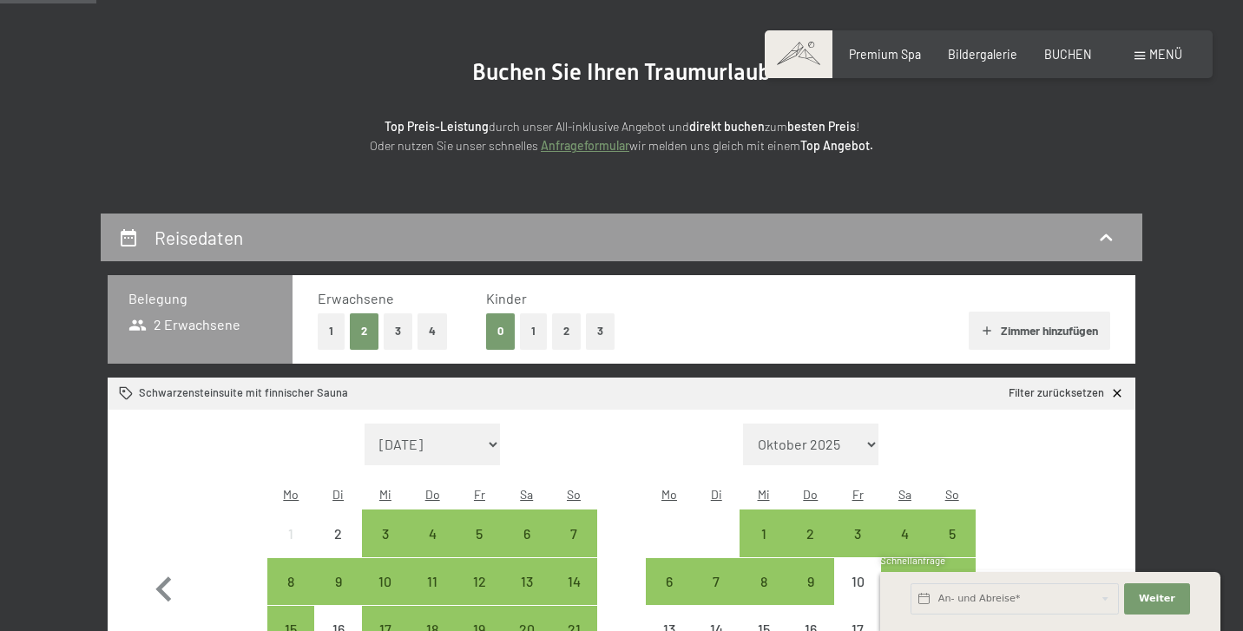
click at [395, 331] on button "3" at bounding box center [398, 331] width 29 height 36
click at [536, 327] on button "1" at bounding box center [533, 331] width 27 height 36
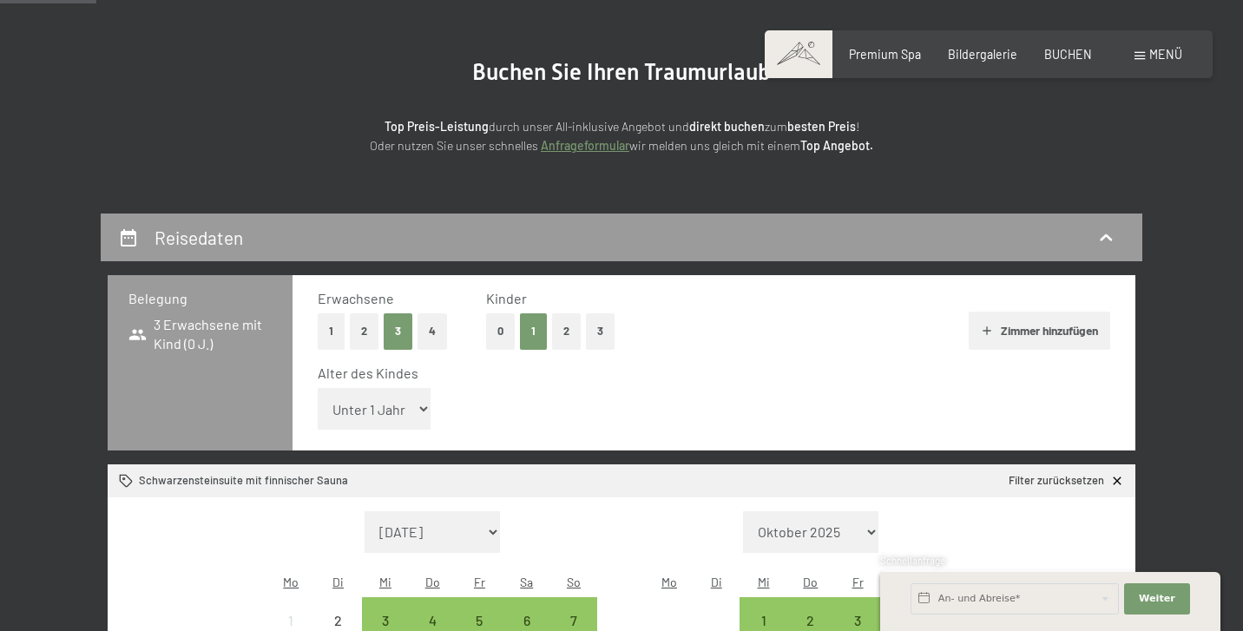
select select "16"
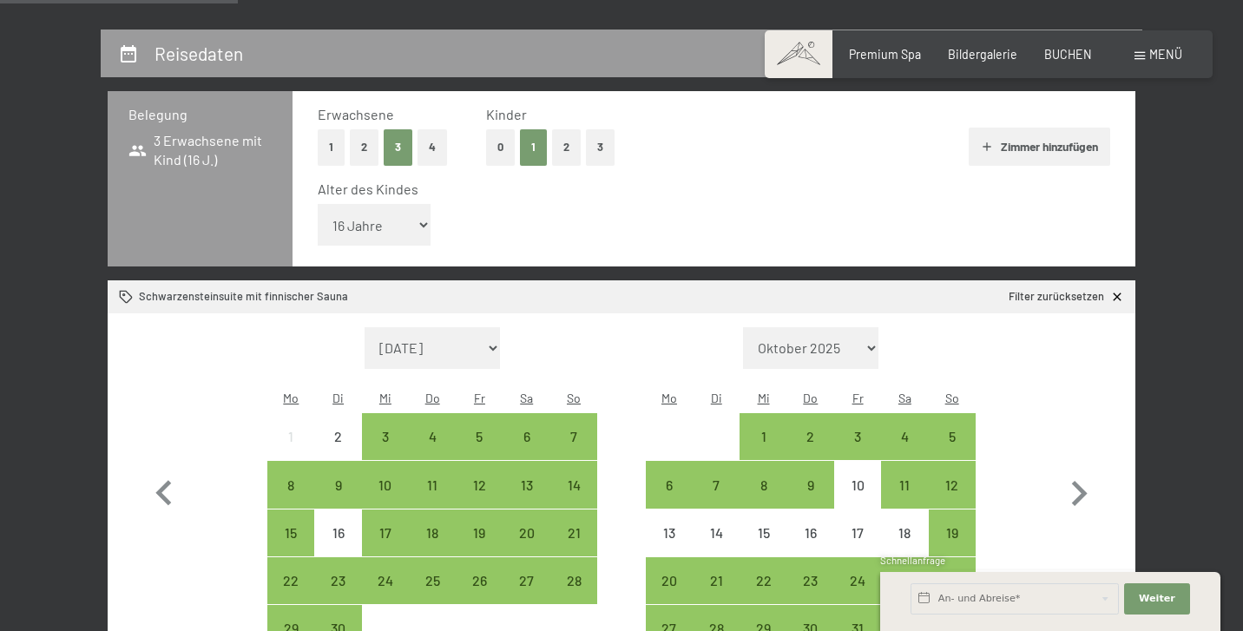
scroll to position [337, 0]
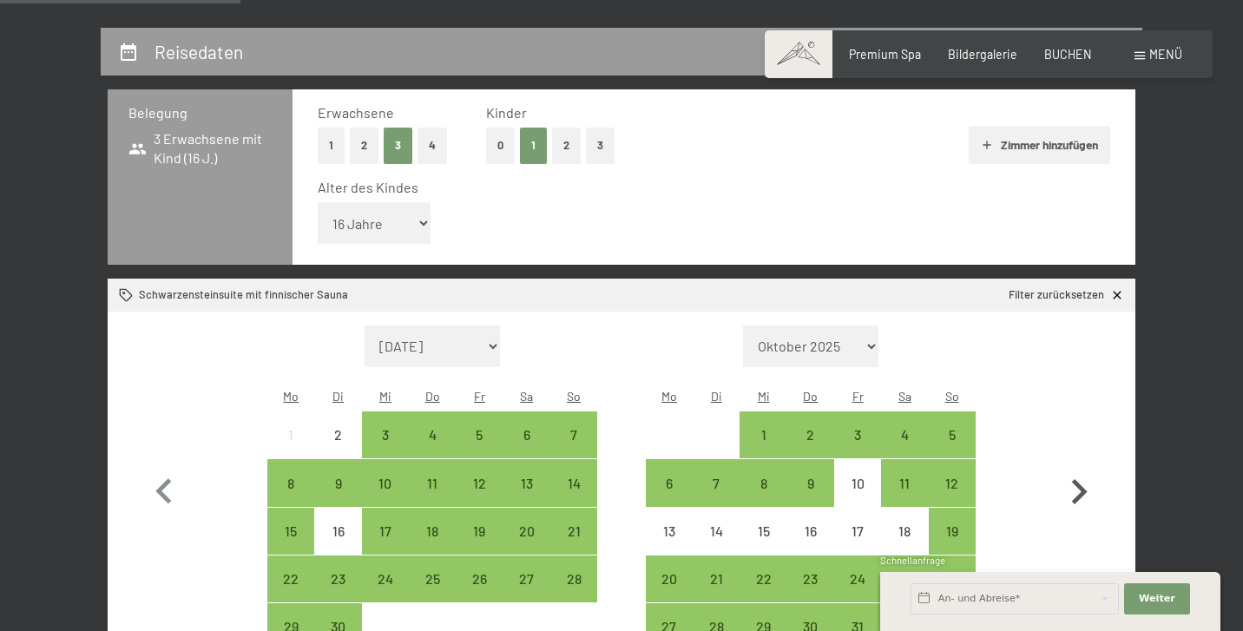
click at [1078, 467] on icon "button" at bounding box center [1078, 492] width 50 height 50
select select "[DATE]"
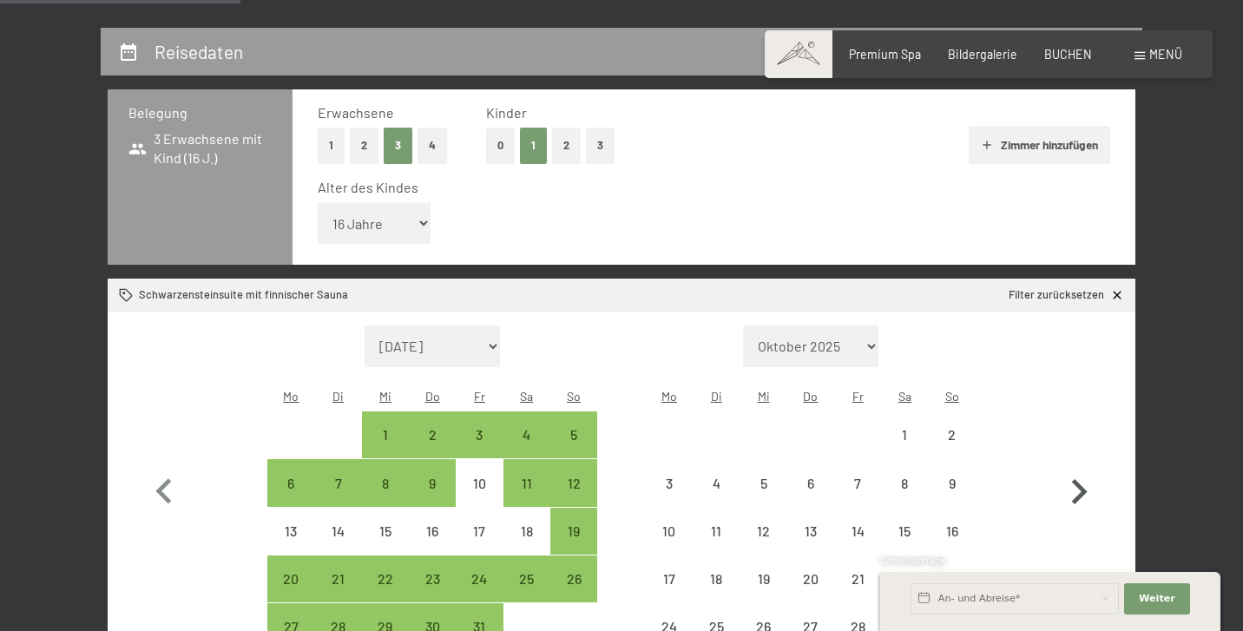
click at [1078, 467] on icon "button" at bounding box center [1078, 492] width 50 height 50
select select "[DATE]"
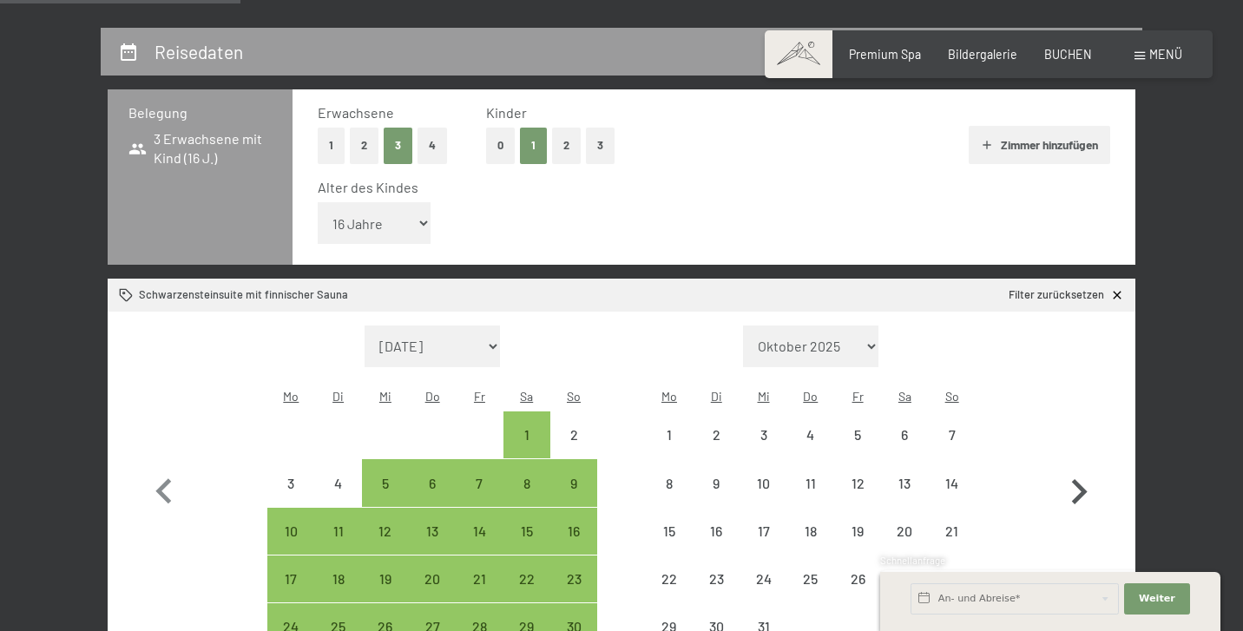
click at [1078, 467] on icon "button" at bounding box center [1078, 492] width 50 height 50
select select "[DATE]"
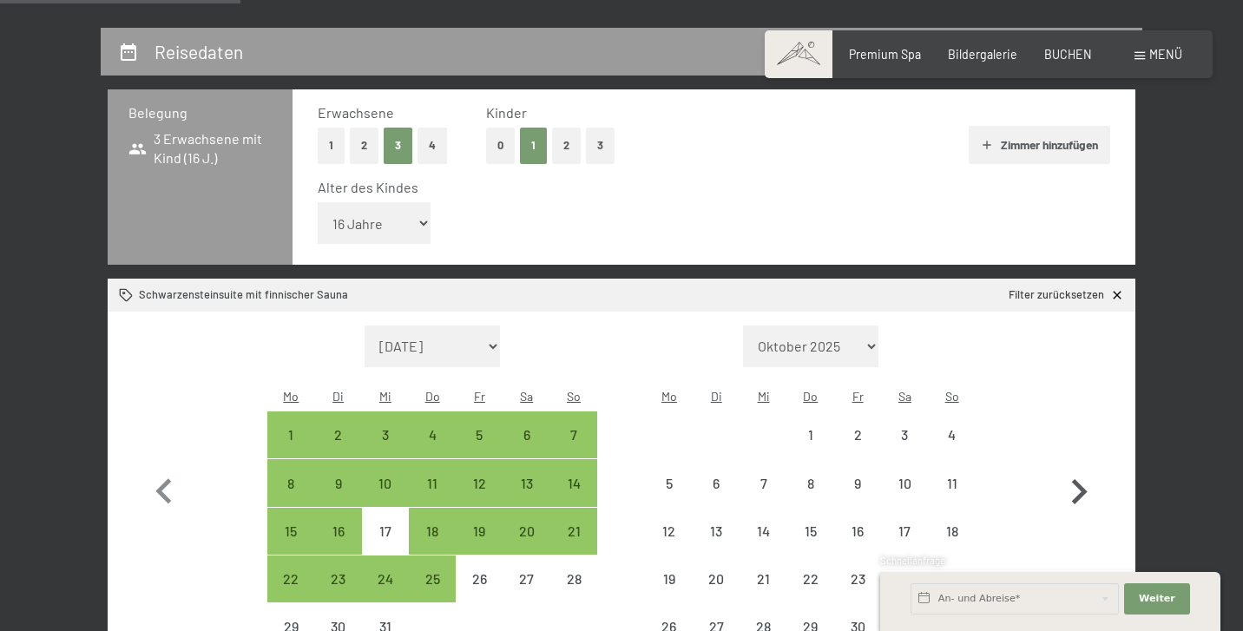
select select "[DATE]"
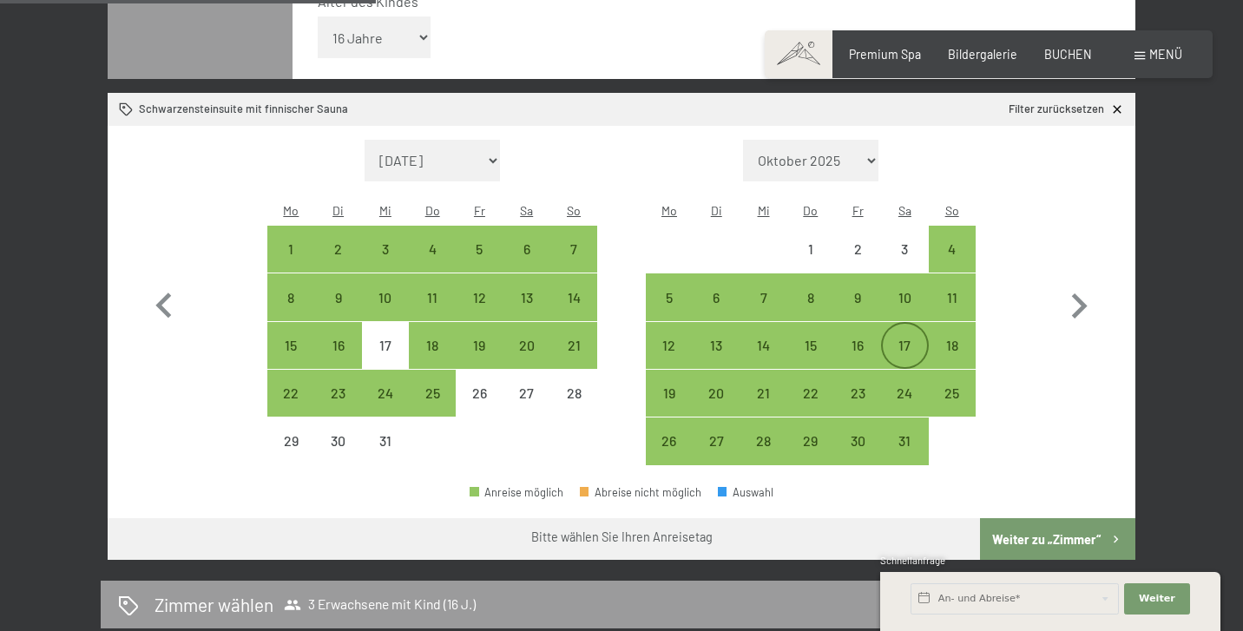
scroll to position [523, 0]
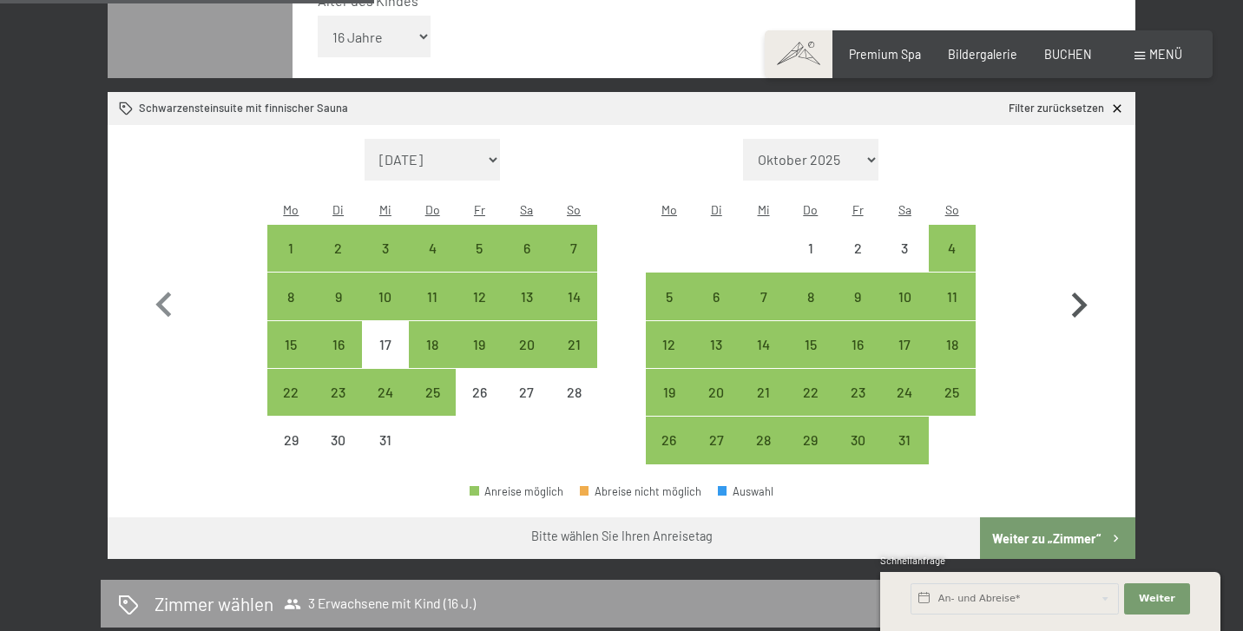
click at [1080, 280] on icon "button" at bounding box center [1078, 305] width 50 height 50
select select "[DATE]"
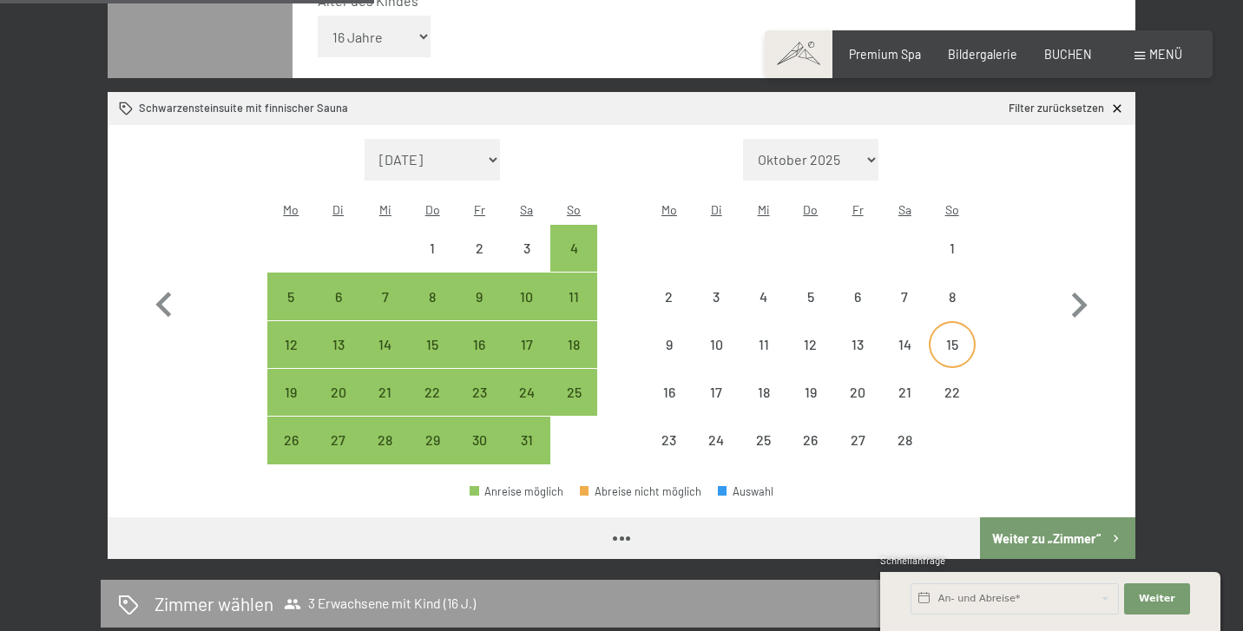
select select "[DATE]"
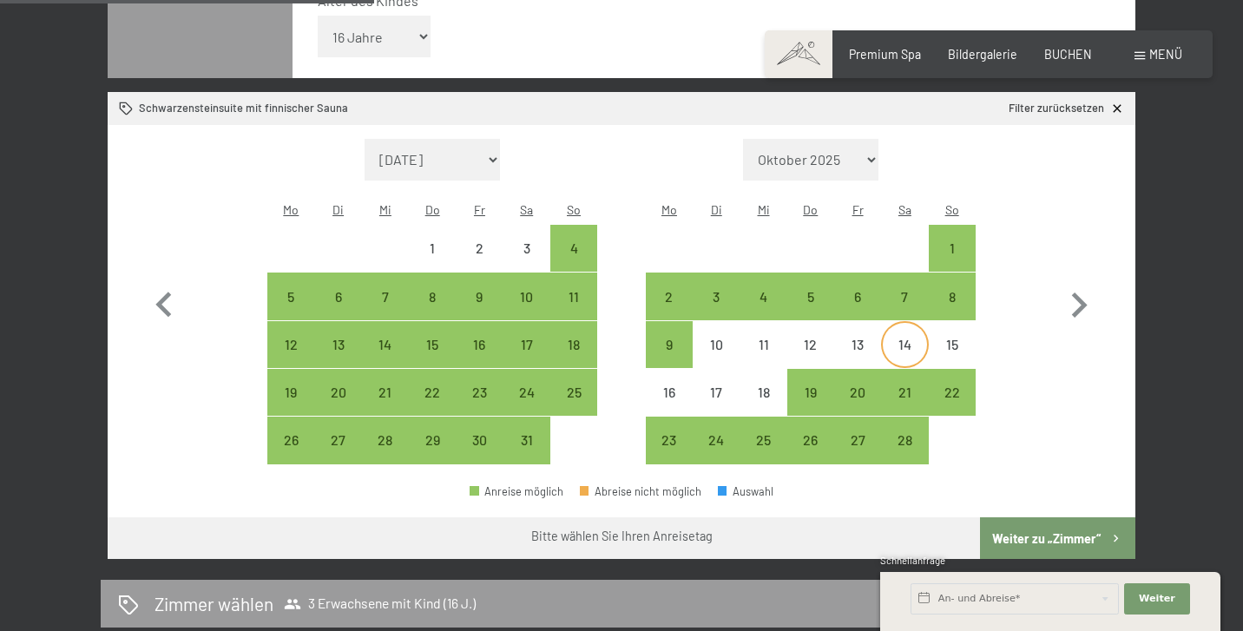
click at [905, 338] on div "14" at bounding box center [903, 359] width 43 height 43
select select "[DATE]"
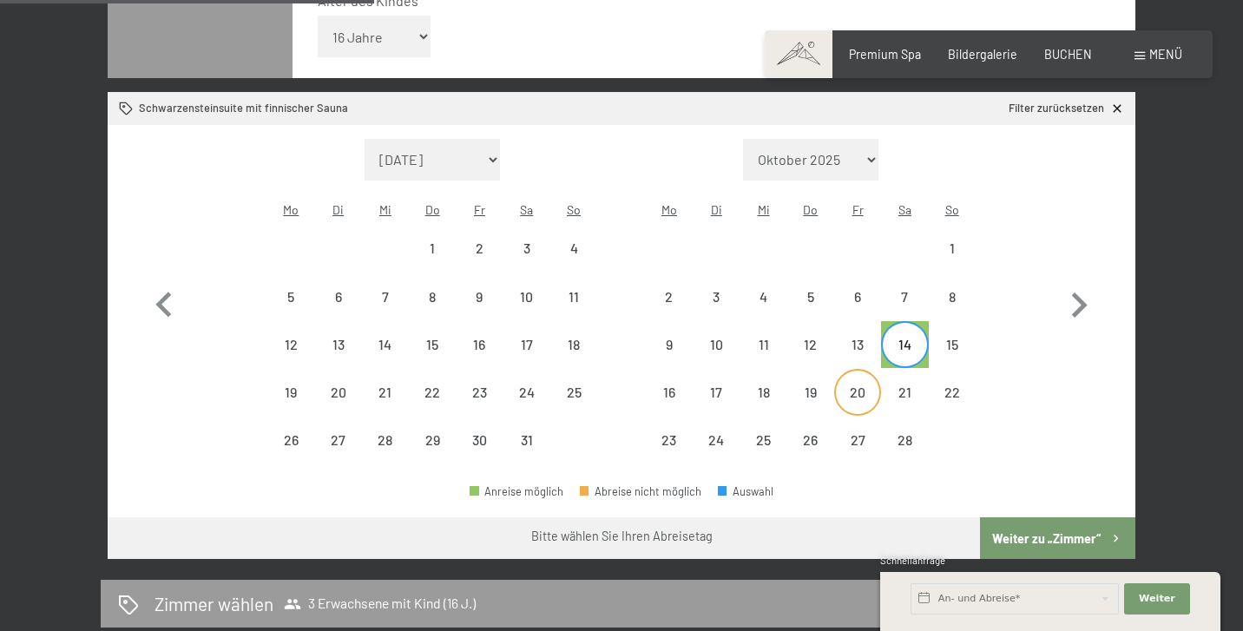
click at [852, 385] on div "20" at bounding box center [857, 406] width 43 height 43
select select "[DATE]"
